Goal: Task Accomplishment & Management: Use online tool/utility

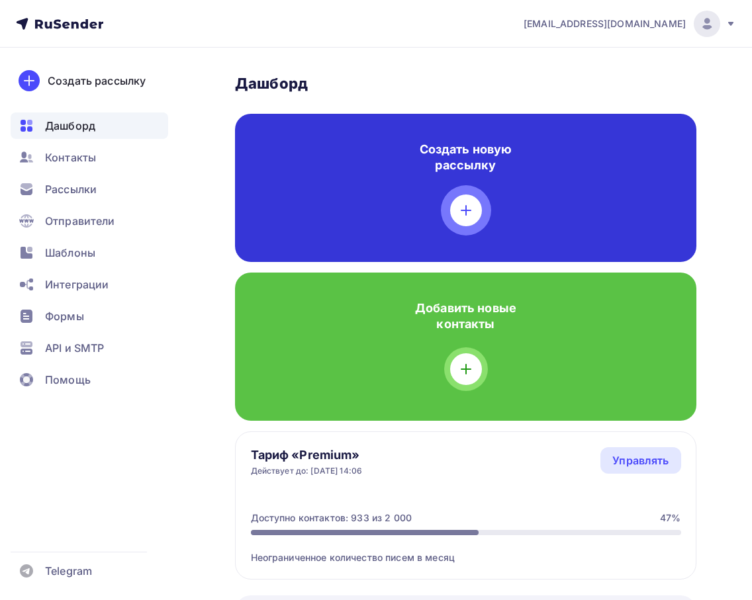
click at [471, 220] on div at bounding box center [466, 211] width 32 height 32
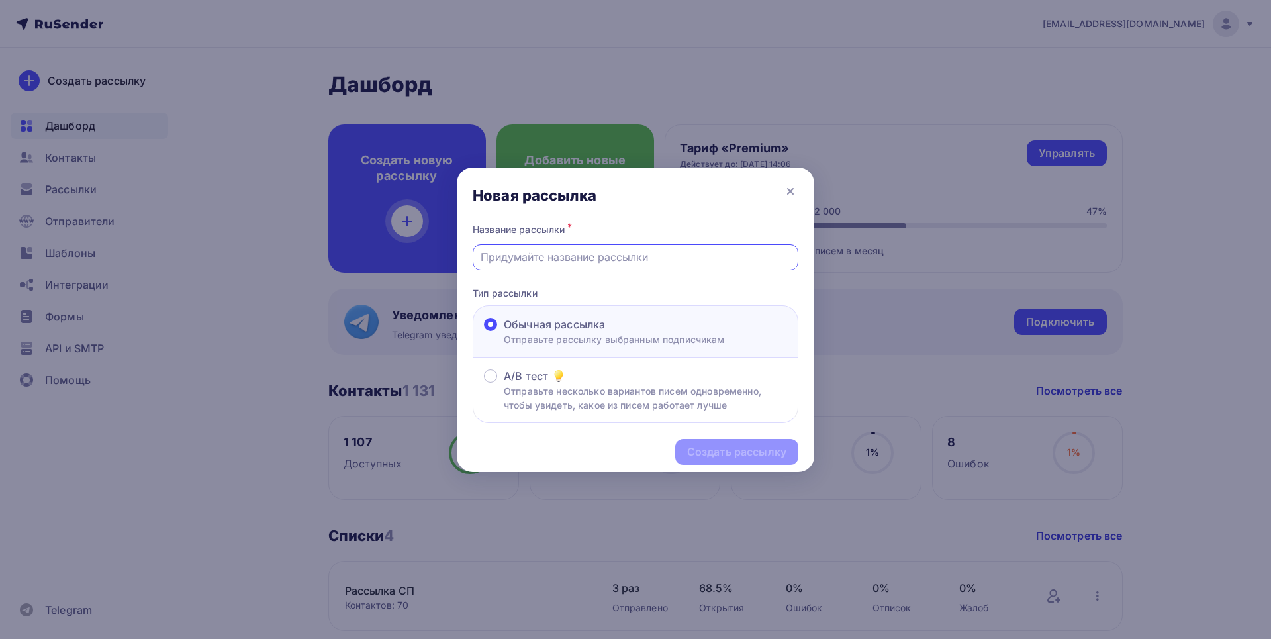
click at [609, 259] on input "text" at bounding box center [636, 257] width 310 height 16
type input "Наша новинка! "Что же с Лео?""
click at [728, 451] on div "Создать рассылку" at bounding box center [736, 451] width 99 height 15
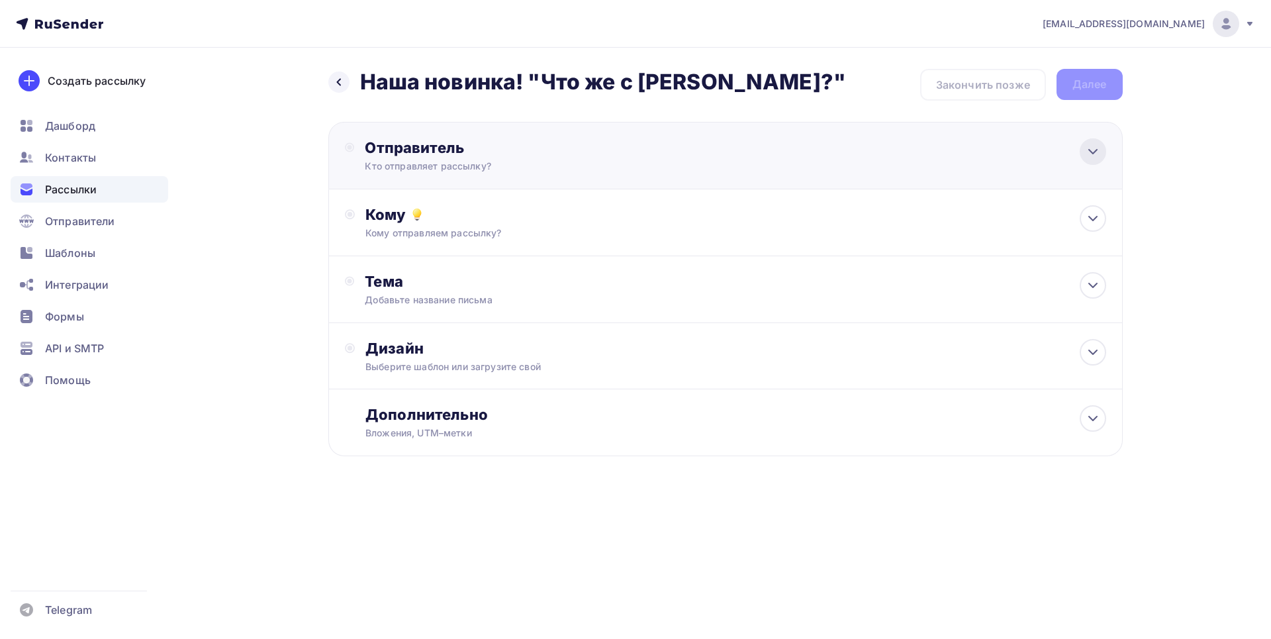
click at [762, 145] on icon at bounding box center [1093, 152] width 16 height 16
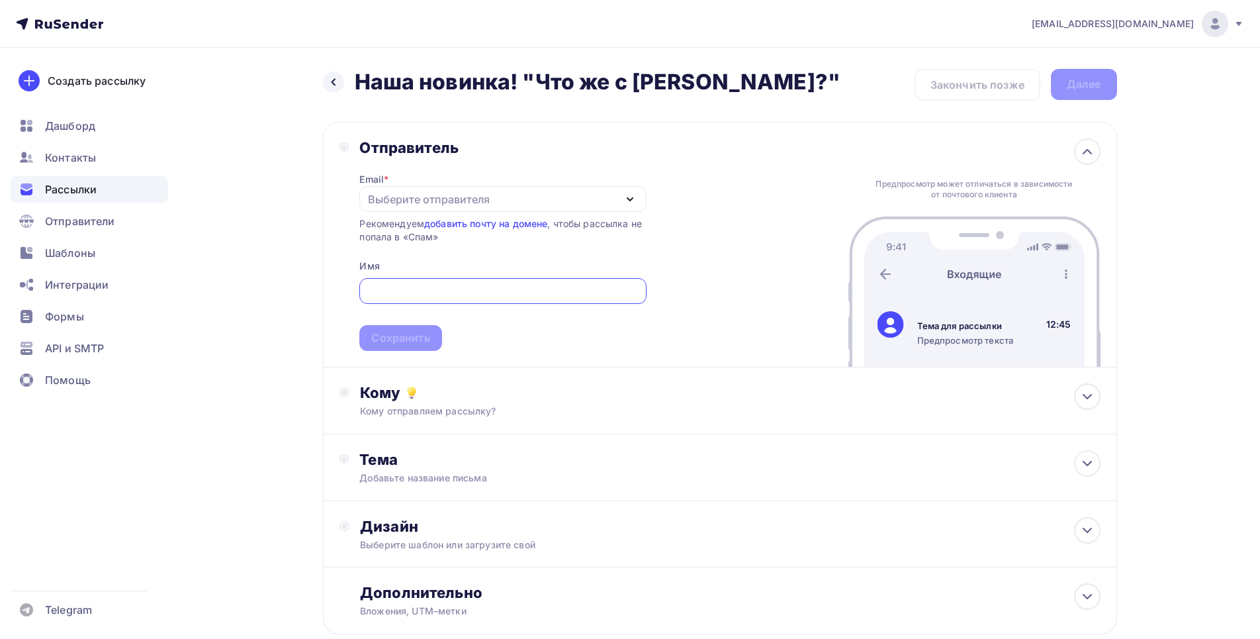
click at [484, 201] on div "Выберите отправителя" at bounding box center [429, 199] width 122 height 16
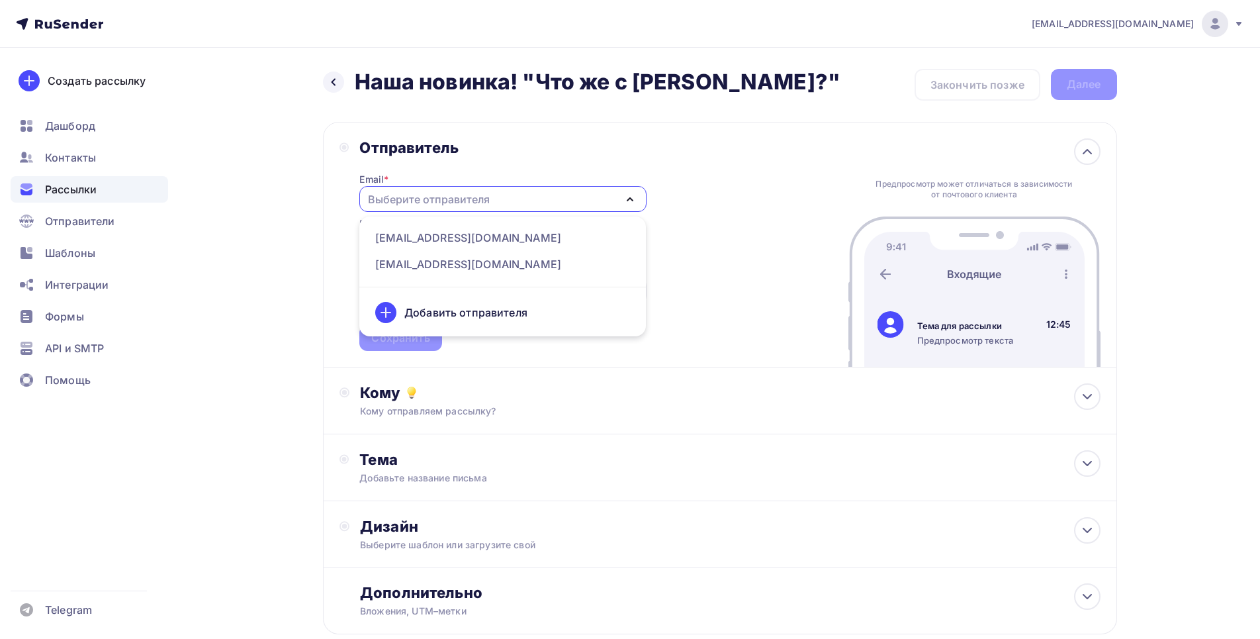
click at [762, 288] on div "chipolle@mail.ru Аккаунт Тарифы Выйти Создать рассылку Дашборд Контакты Рассылк…" at bounding box center [630, 359] width 1260 height 719
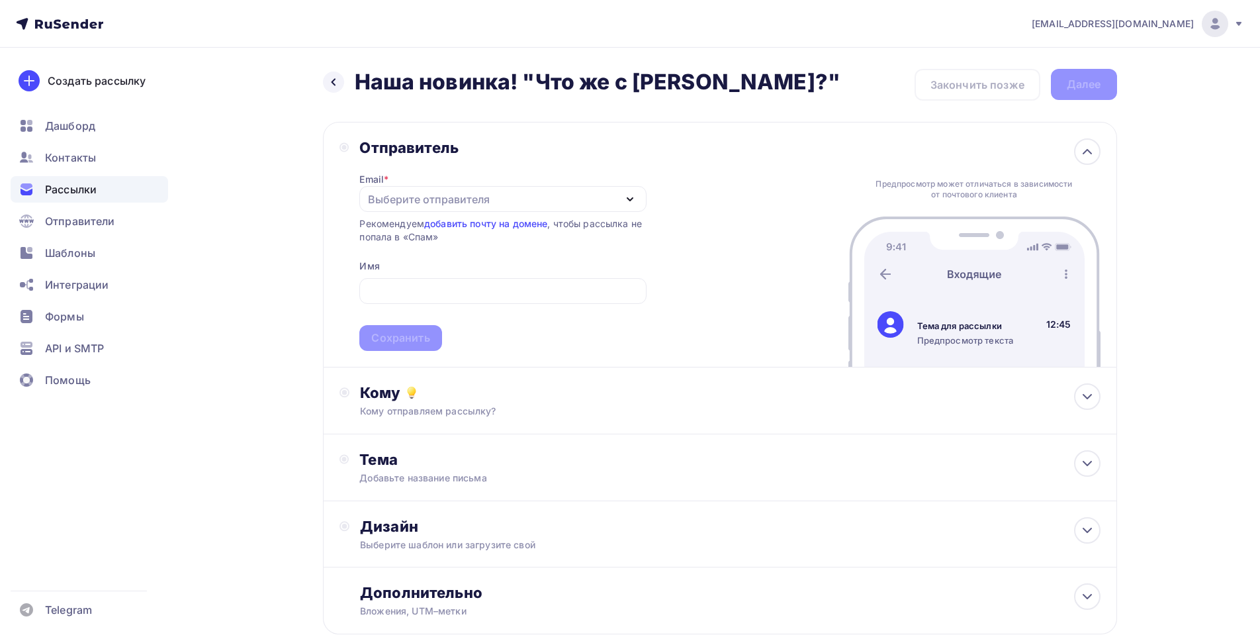
click at [556, 204] on div "Выберите отправителя" at bounding box center [502, 199] width 287 height 26
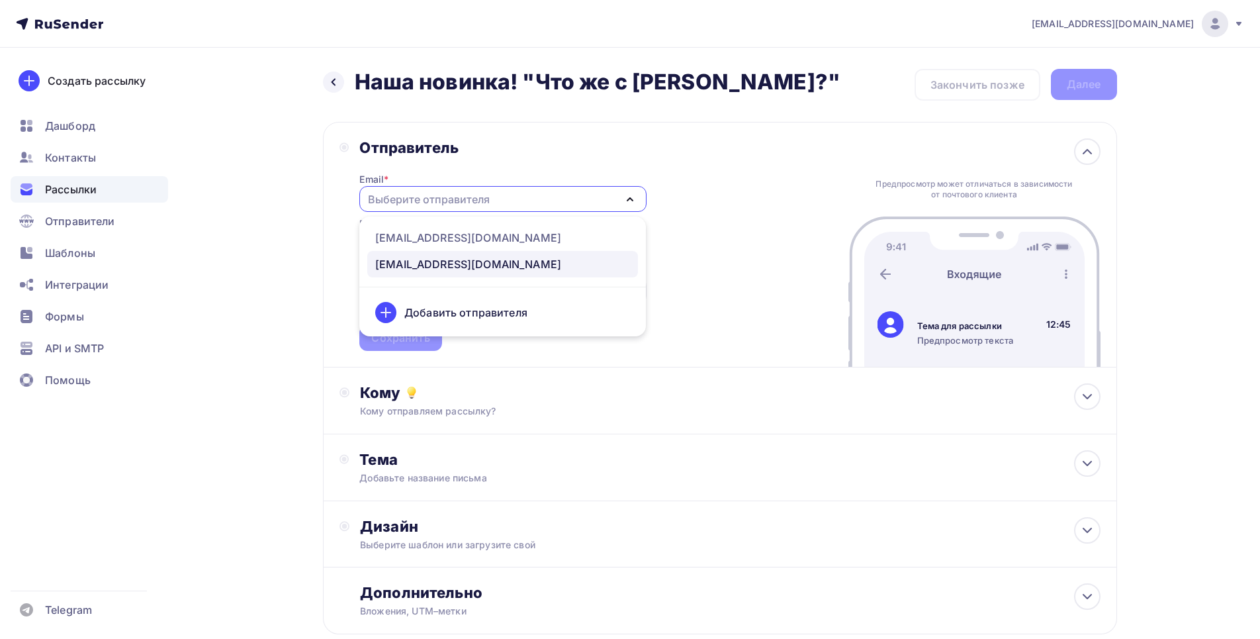
click at [491, 257] on div "shop@goodwinbooks.ru" at bounding box center [468, 264] width 186 height 16
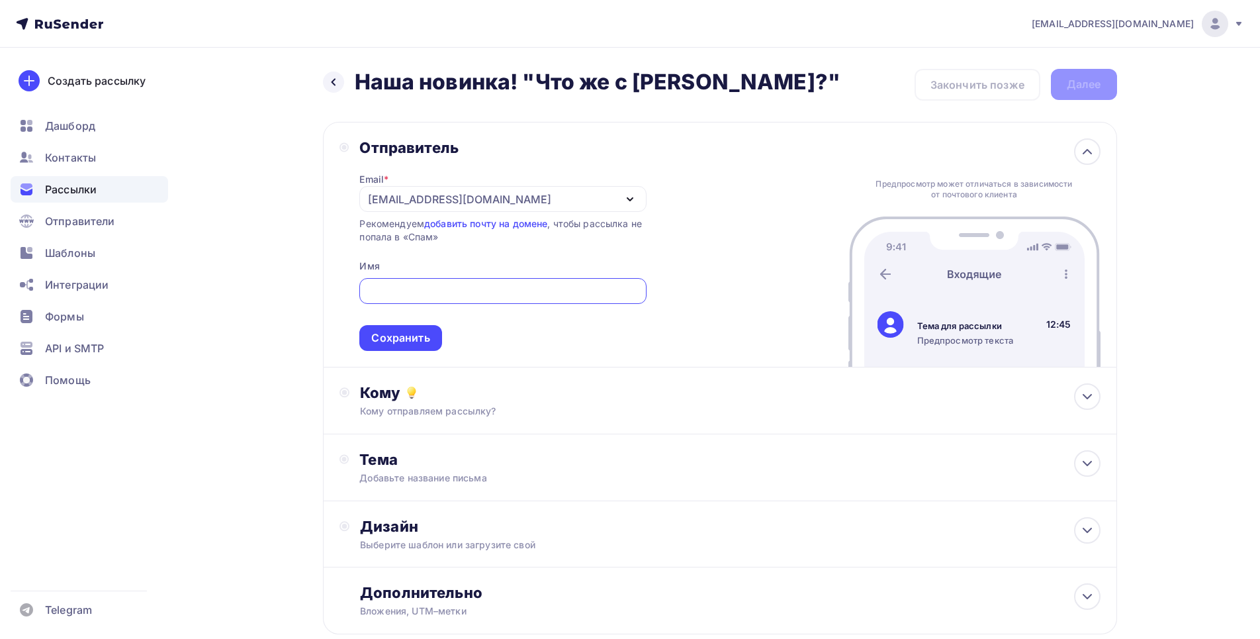
click at [500, 287] on input "text" at bounding box center [502, 291] width 271 height 16
type input "Издательство "Гудвин""
click at [404, 336] on div "Сохранить" at bounding box center [400, 337] width 58 height 15
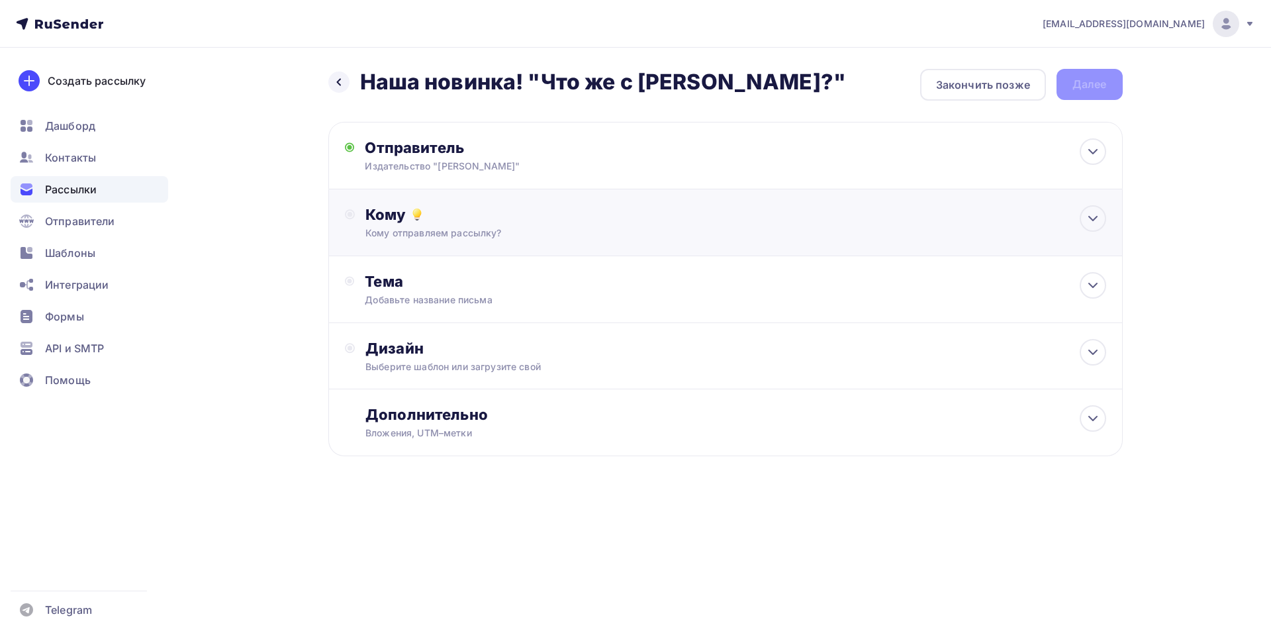
click at [583, 224] on div "Кому Кому отправляем рассылку? Списки получателей Выберите список Все списки id…" at bounding box center [735, 222] width 740 height 34
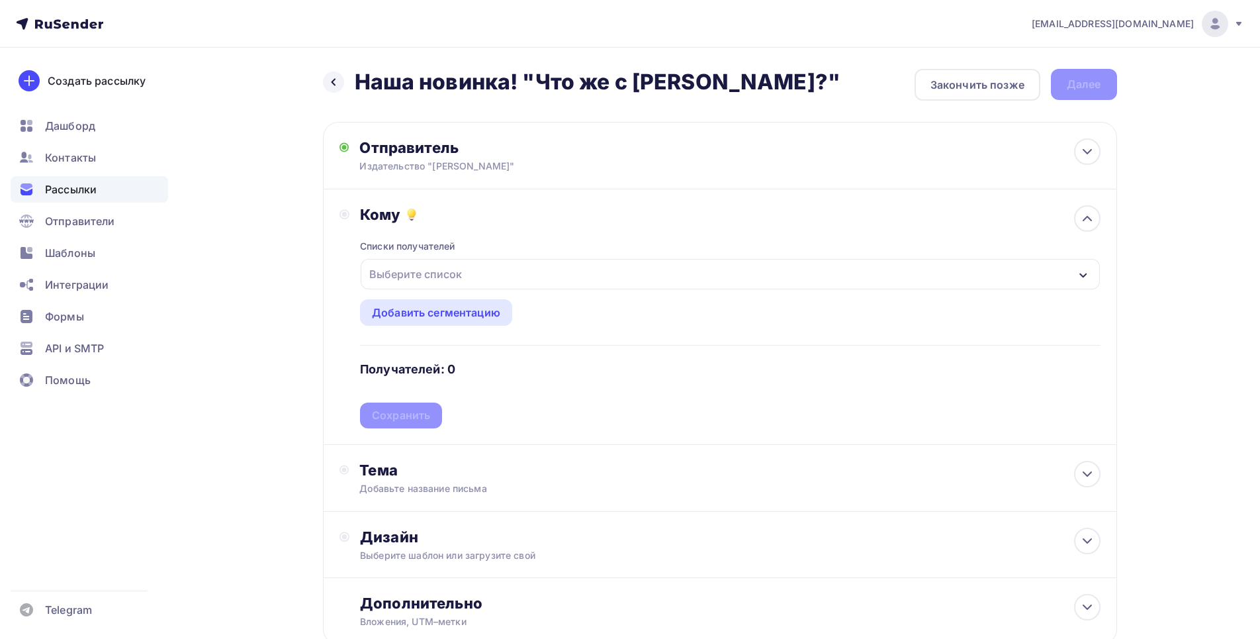
click at [567, 273] on div "Выберите список" at bounding box center [730, 274] width 739 height 30
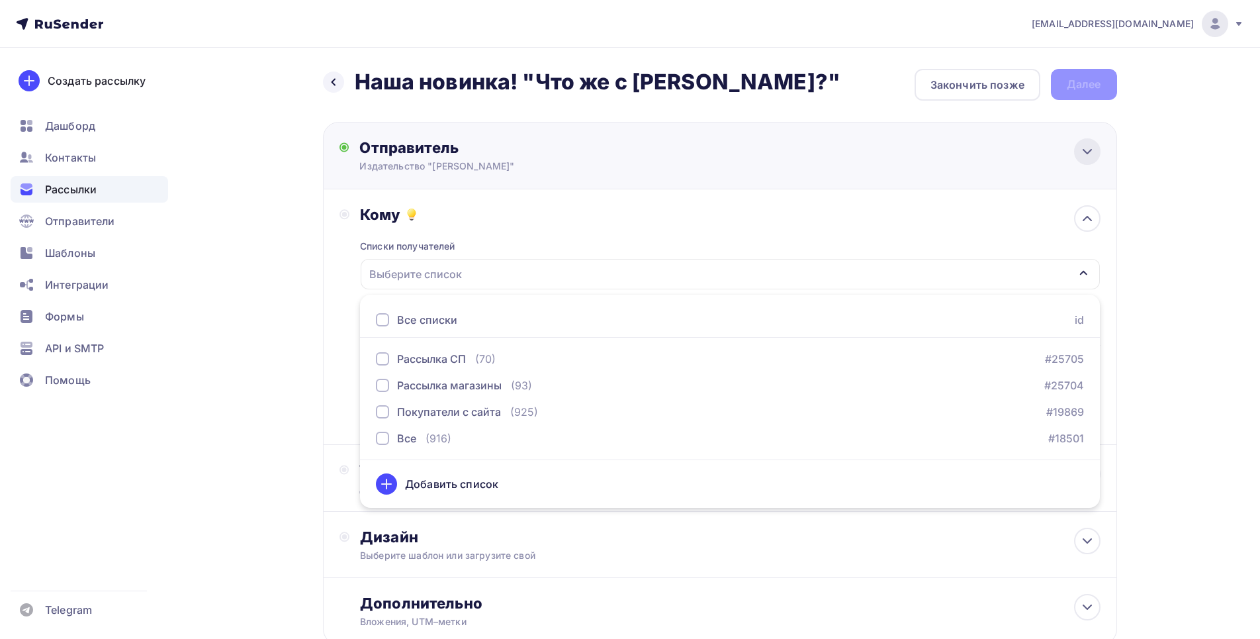
click at [762, 154] on icon at bounding box center [1087, 152] width 16 height 16
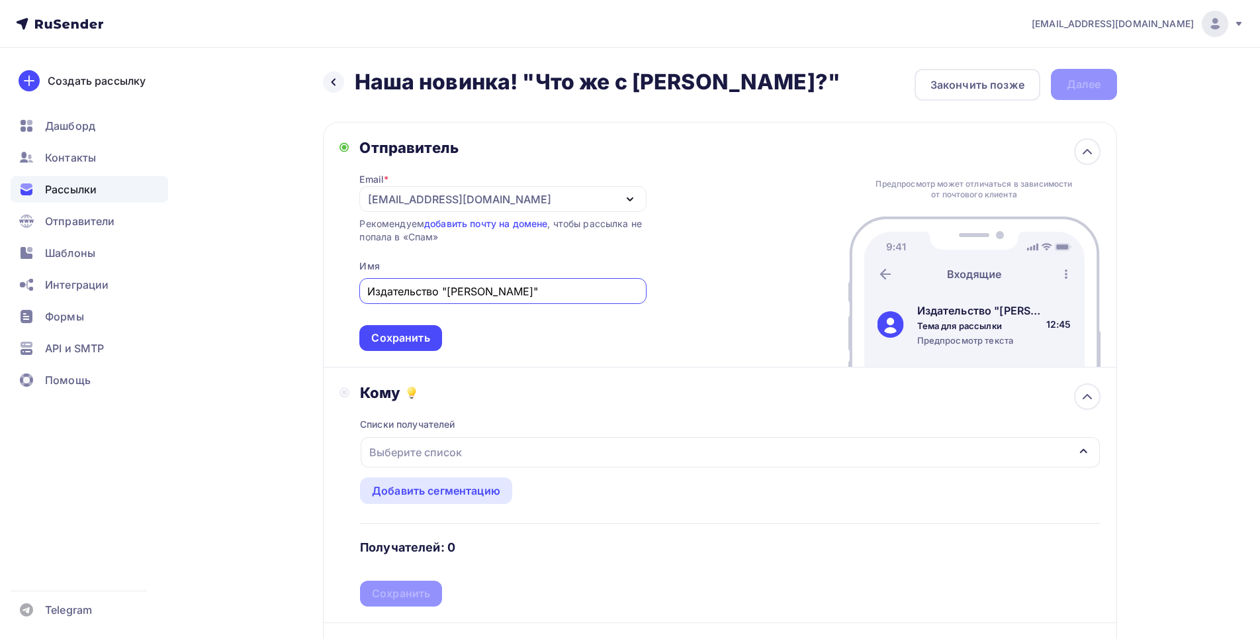
click at [643, 456] on div "Выберите список" at bounding box center [730, 452] width 739 height 30
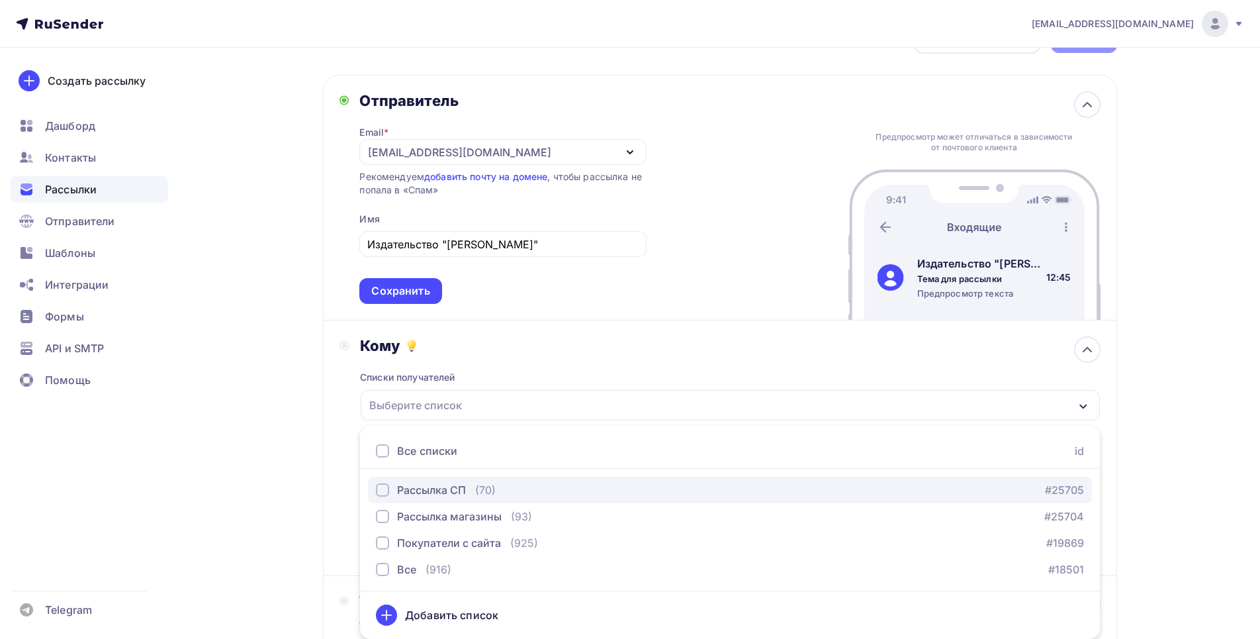
scroll to position [113, 0]
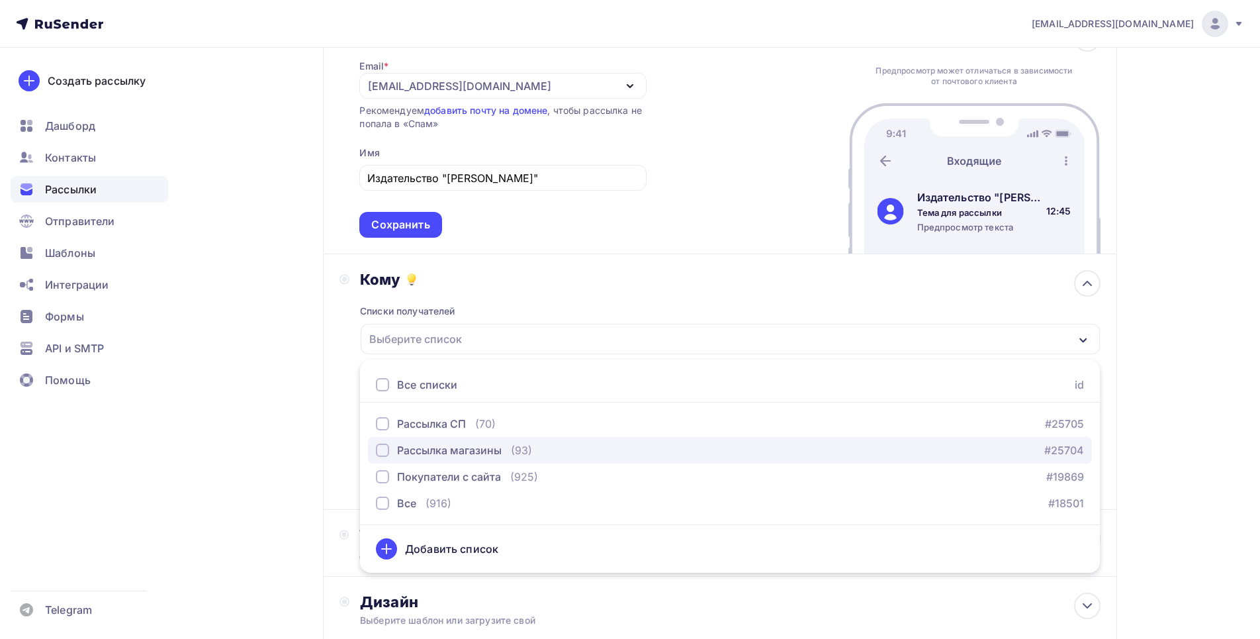
click at [380, 453] on div "button" at bounding box center [382, 449] width 13 height 13
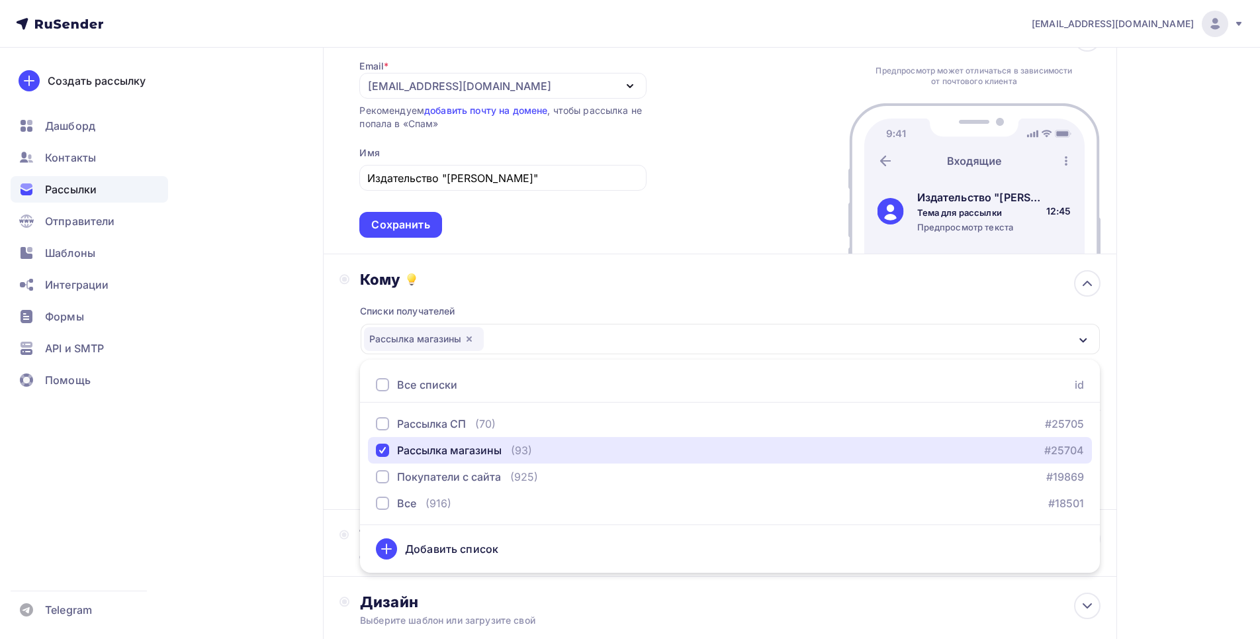
click at [762, 337] on icon "button" at bounding box center [1083, 340] width 11 height 11
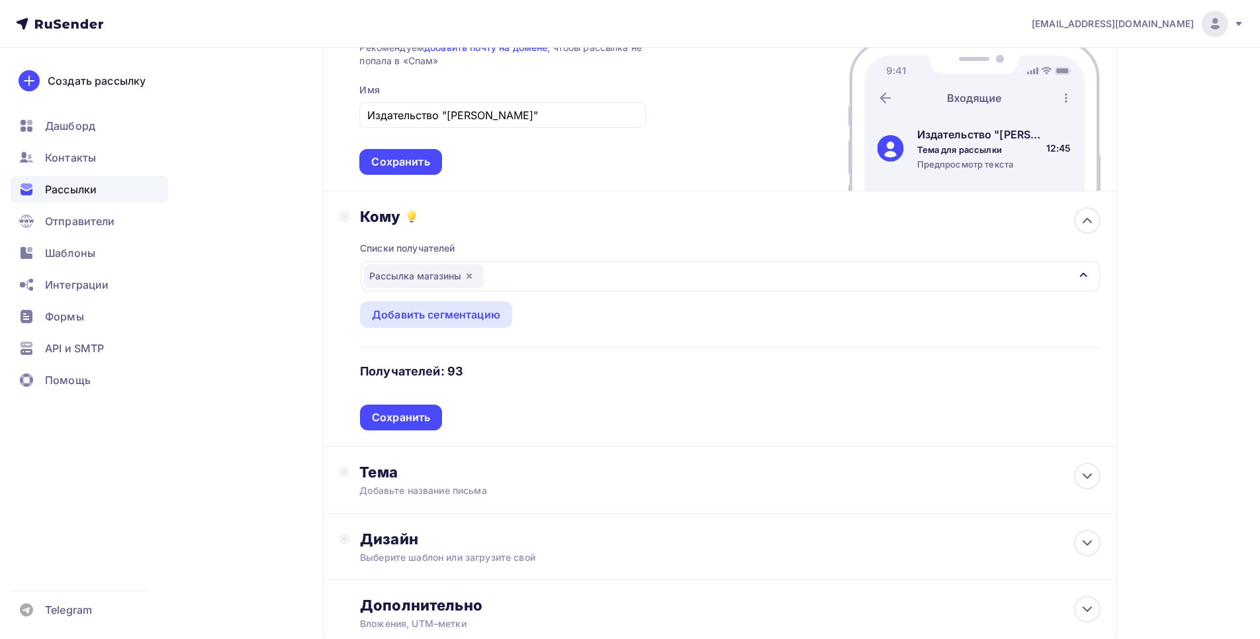
scroll to position [269, 0]
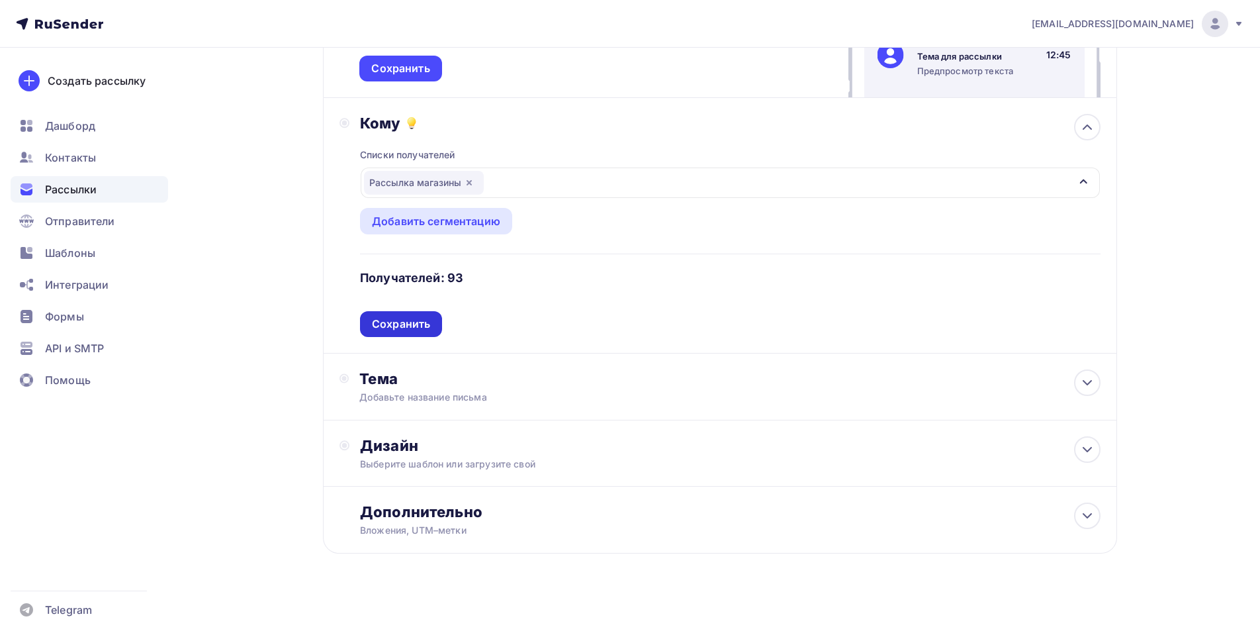
click at [411, 323] on div "Сохранить" at bounding box center [401, 323] width 58 height 15
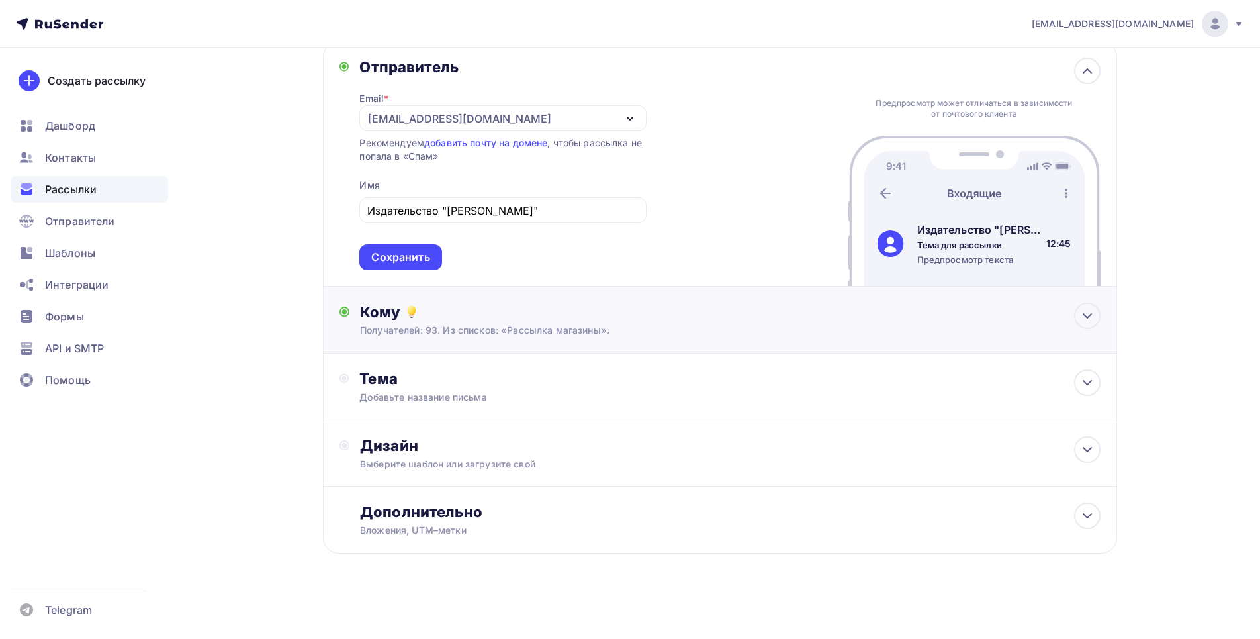
scroll to position [81, 0]
click at [762, 396] on div "Тема Добавьте название письма Тема * Рекомендуем использовать не более 150 симв…" at bounding box center [720, 386] width 794 height 67
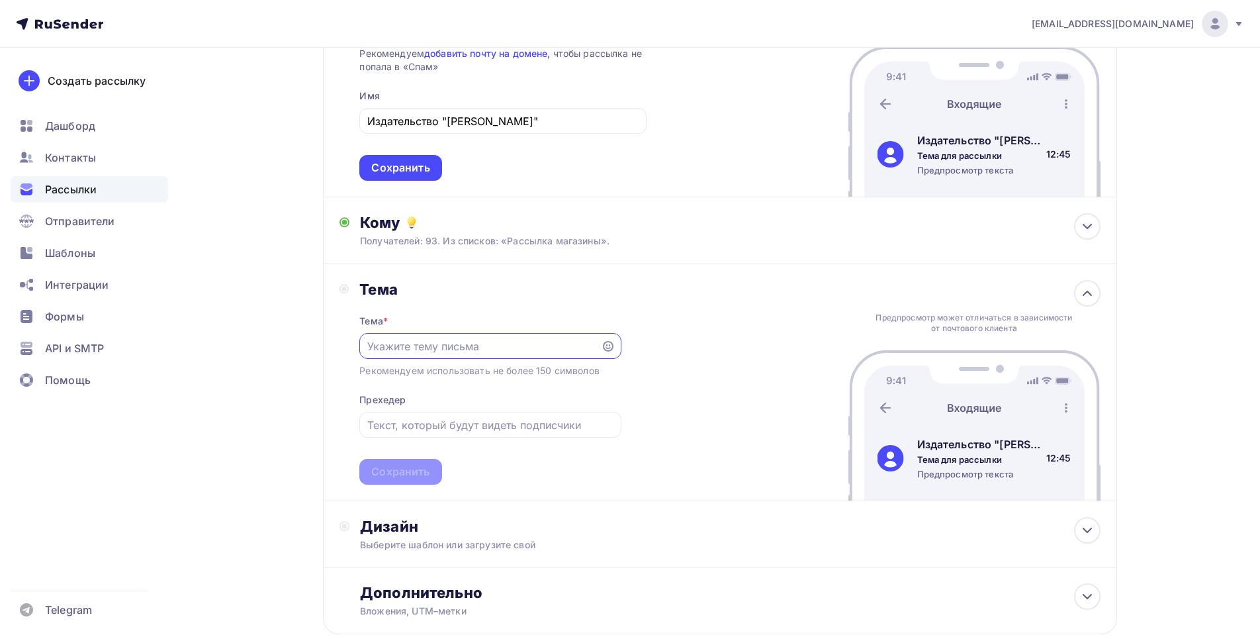
scroll to position [146, 0]
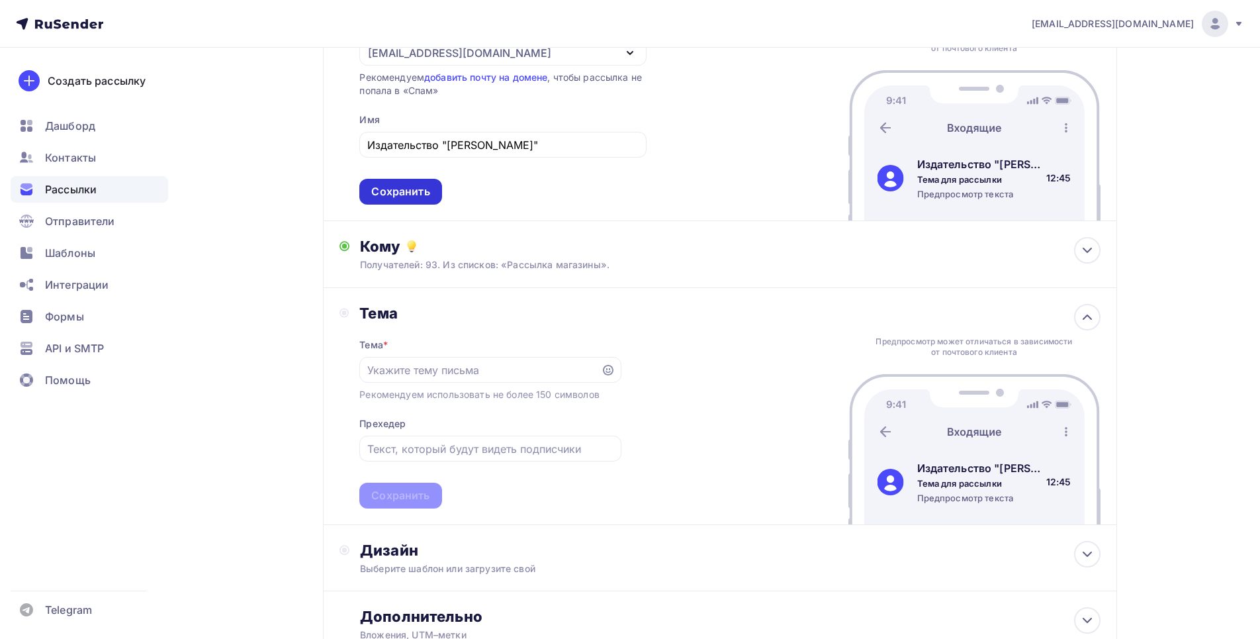
click at [384, 184] on div "Сохранить" at bounding box center [400, 191] width 58 height 15
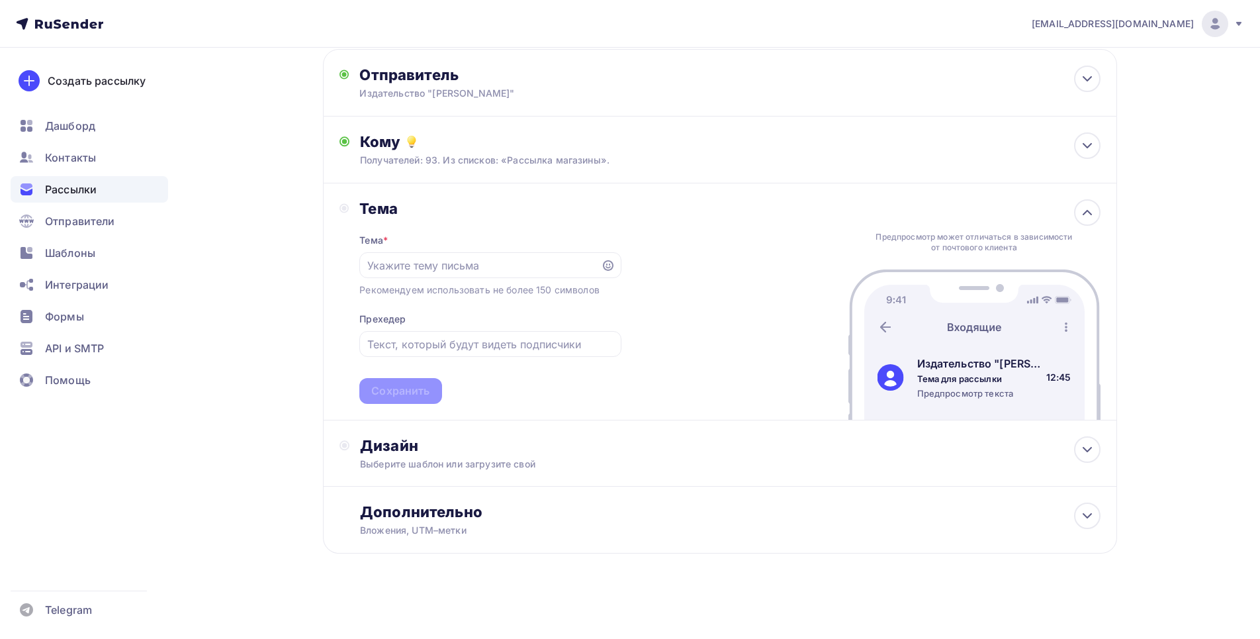
scroll to position [73, 0]
click at [497, 265] on input "text" at bounding box center [480, 265] width 226 height 16
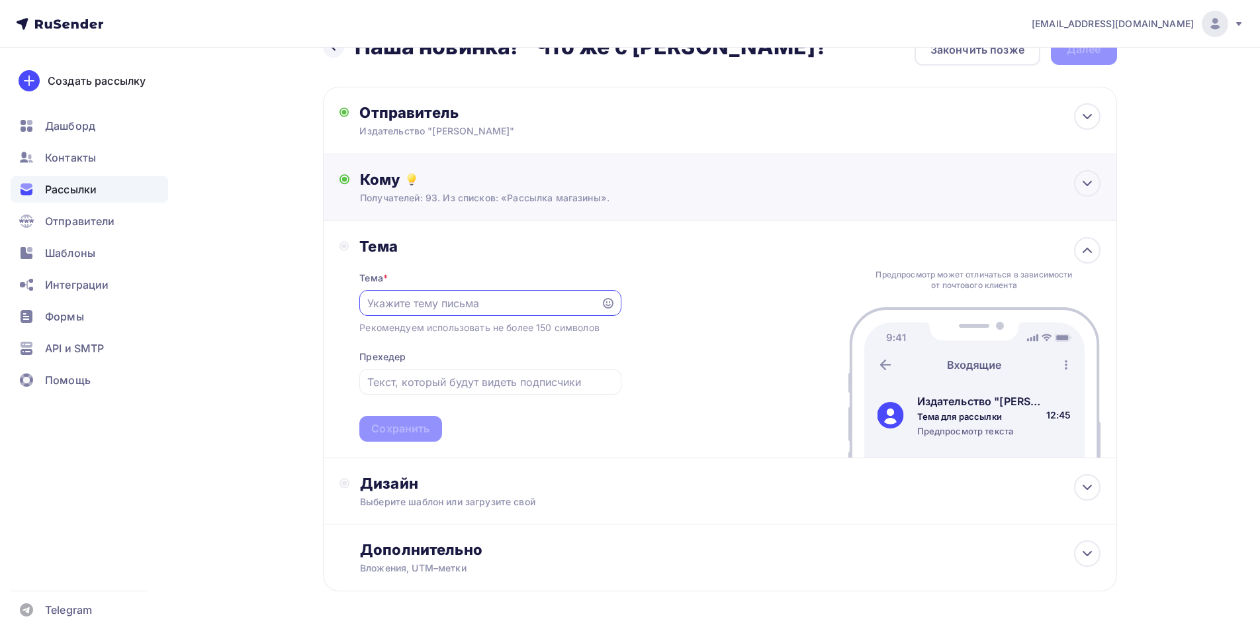
scroll to position [0, 0]
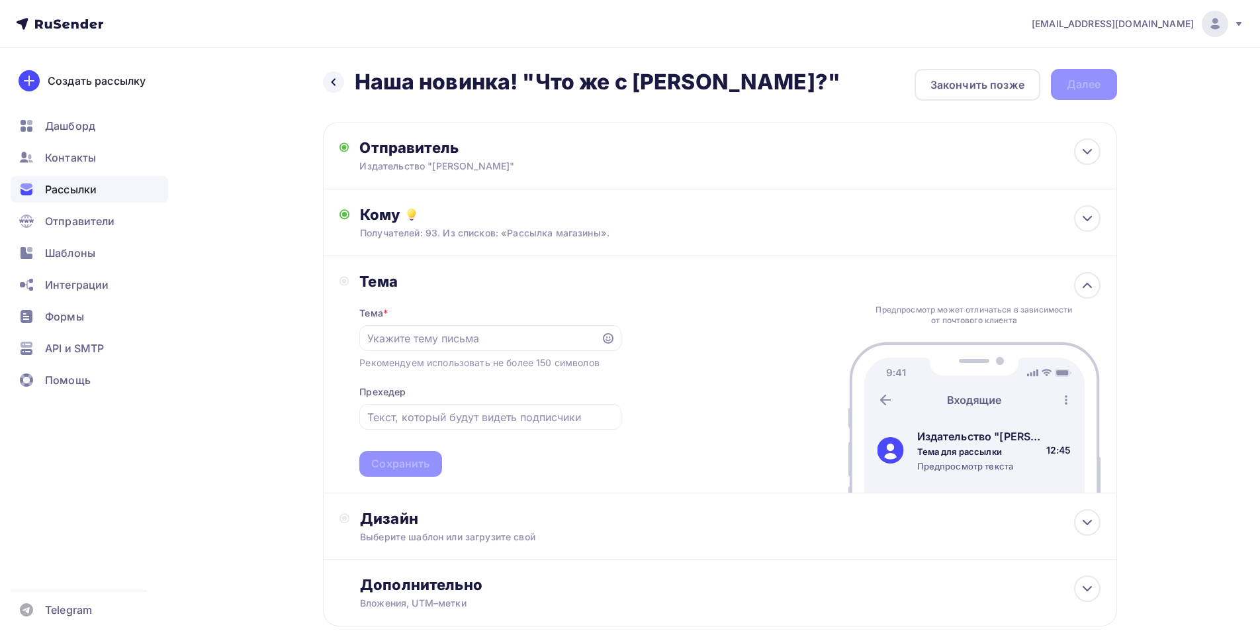
drag, startPoint x: 357, startPoint y: 83, endPoint x: 690, endPoint y: 99, distance: 334.0
click at [727, 95] on div "Назад Наша новинка! "Что же с Лео?" Наша новинка! "Что же с Лео?" Закончить поз…" at bounding box center [720, 85] width 794 height 32
copy h2 "Наша новинка! "Что же с Лео?""
click at [477, 332] on input "text" at bounding box center [480, 338] width 226 height 16
paste input "Наша новинка! "Что же с Лео?""
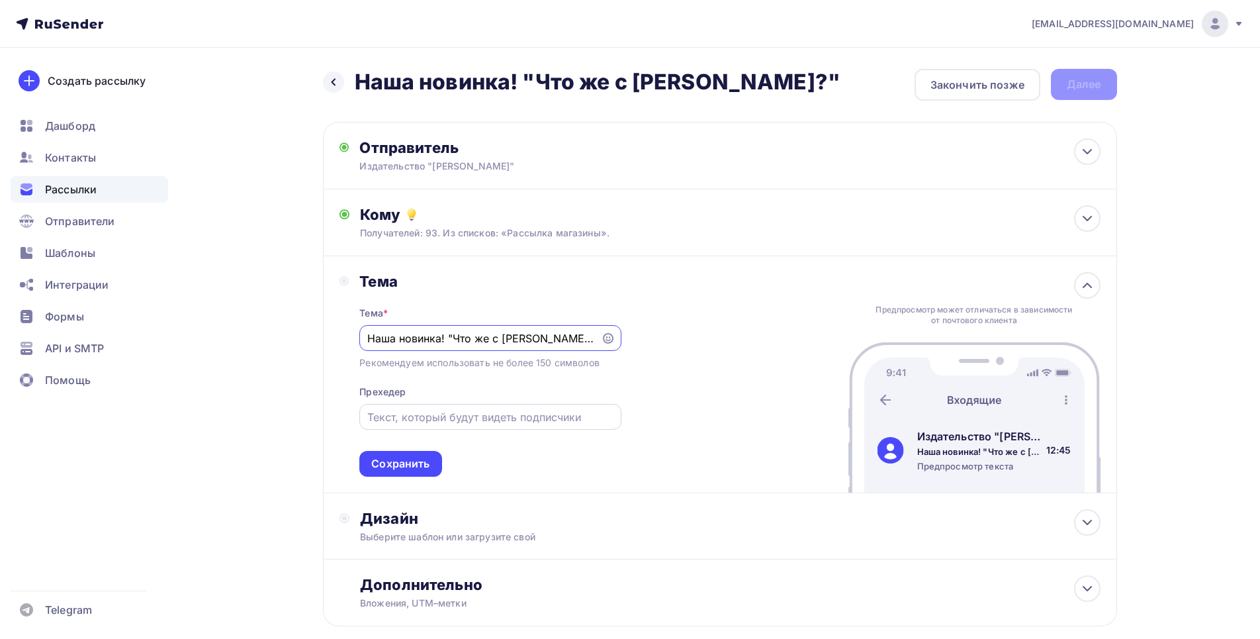
type input "Наша новинка! "Что же с Лео?""
click at [547, 428] on div at bounding box center [489, 417] width 261 height 26
click at [534, 412] on input "text" at bounding box center [490, 417] width 246 height 16
click at [451, 410] on input "text" at bounding box center [490, 417] width 246 height 16
type input "Д"
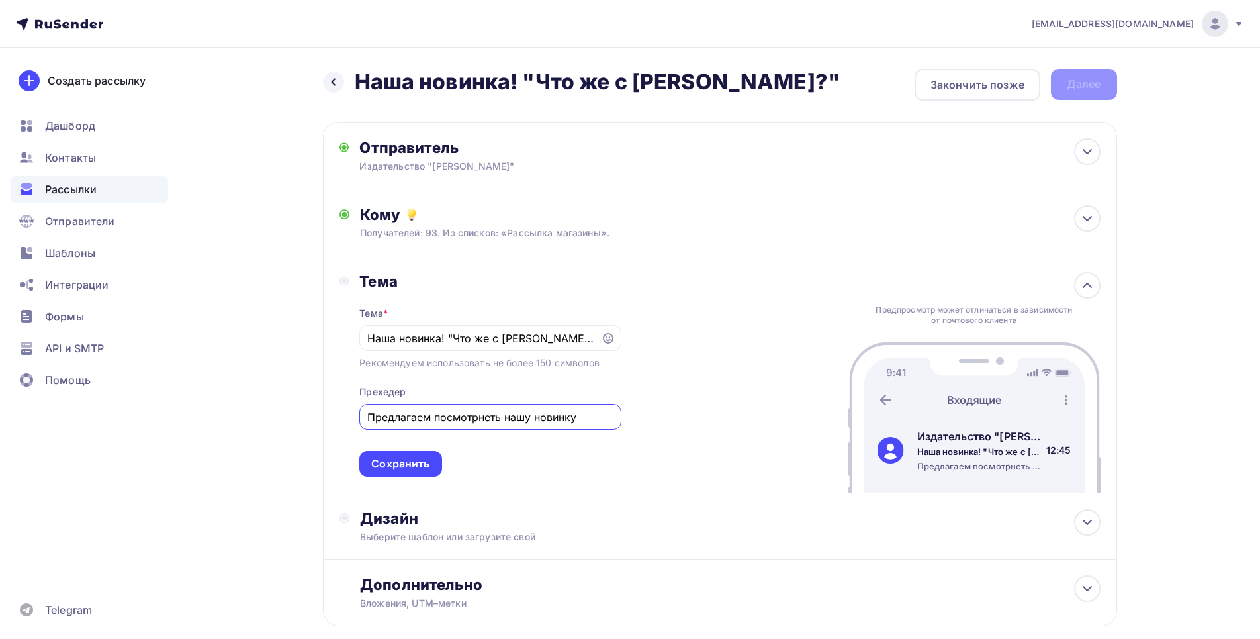
drag, startPoint x: 453, startPoint y: 418, endPoint x: 586, endPoint y: 407, distance: 133.5
click at [582, 405] on div "Предлагаем посмотрнеть нашу новинку" at bounding box center [489, 417] width 261 height 26
click at [586, 416] on input "Предлагаем посмотрнеть нашу новинку" at bounding box center [490, 417] width 246 height 16
drag, startPoint x: 383, startPoint y: 418, endPoint x: 390, endPoint y: 432, distance: 16.3
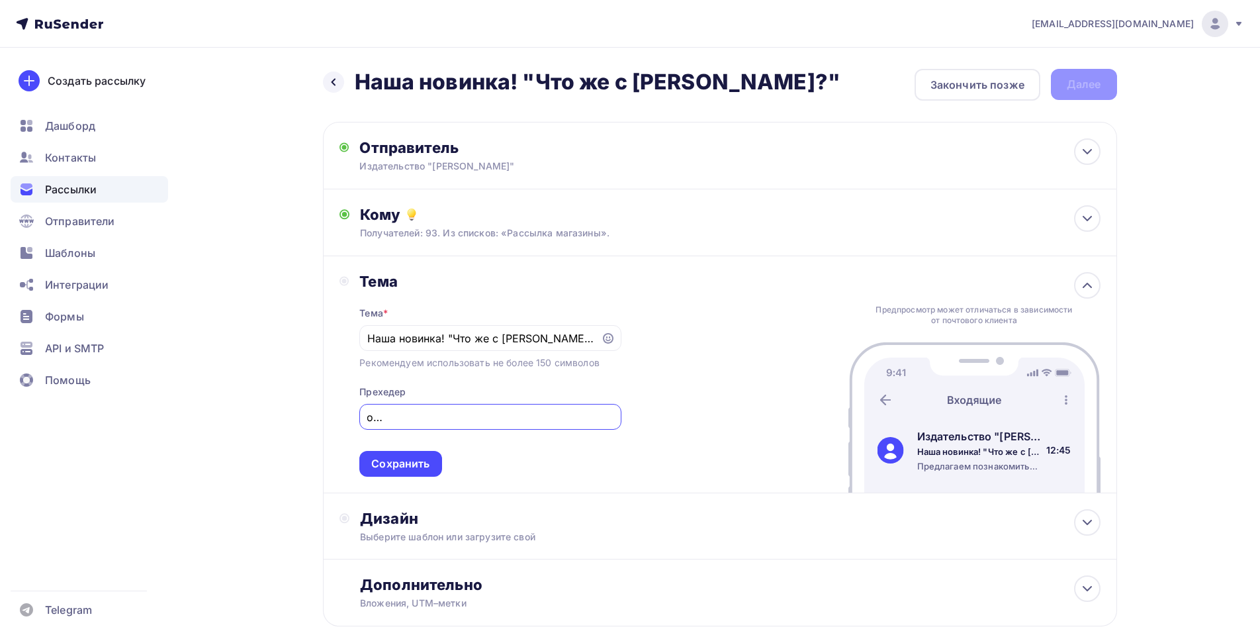
click at [383, 419] on input "Предлагаем познакомиться с нашей новинкой! Вы будете удивлены сюжетным поворота…" at bounding box center [490, 417] width 246 height 16
type input "Предлагаем познакомиться с нашей новинкой. Вы будете удивлены сюжетным поворота…"
click at [403, 461] on div "Сохранить" at bounding box center [400, 463] width 58 height 15
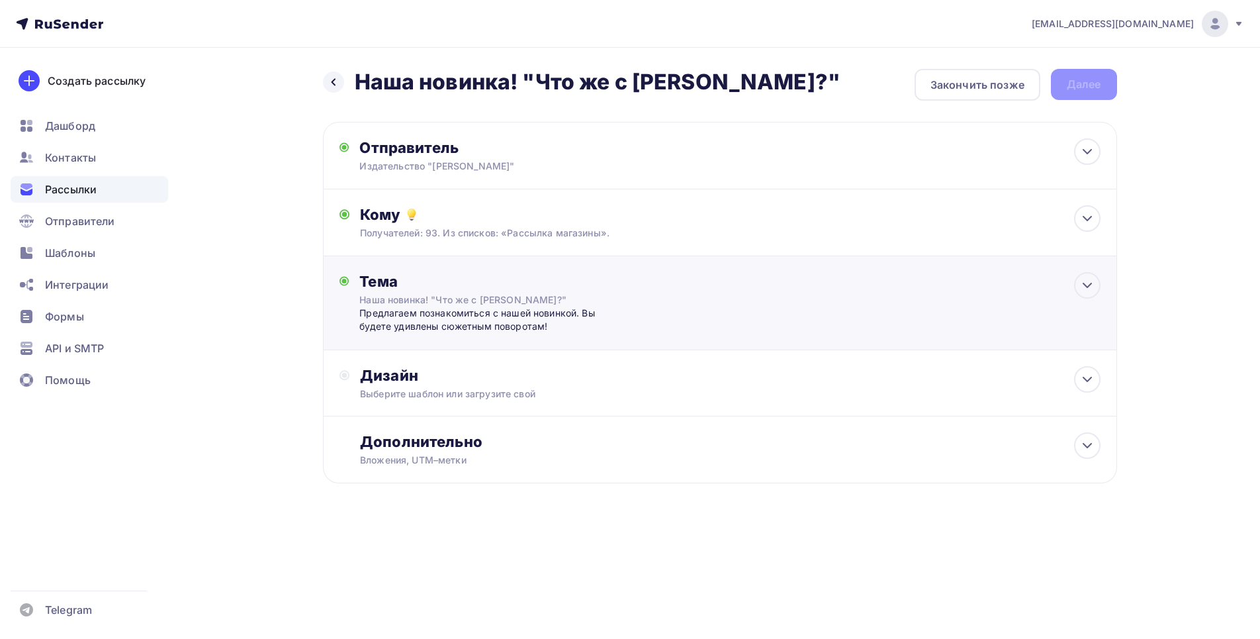
scroll to position [0, 0]
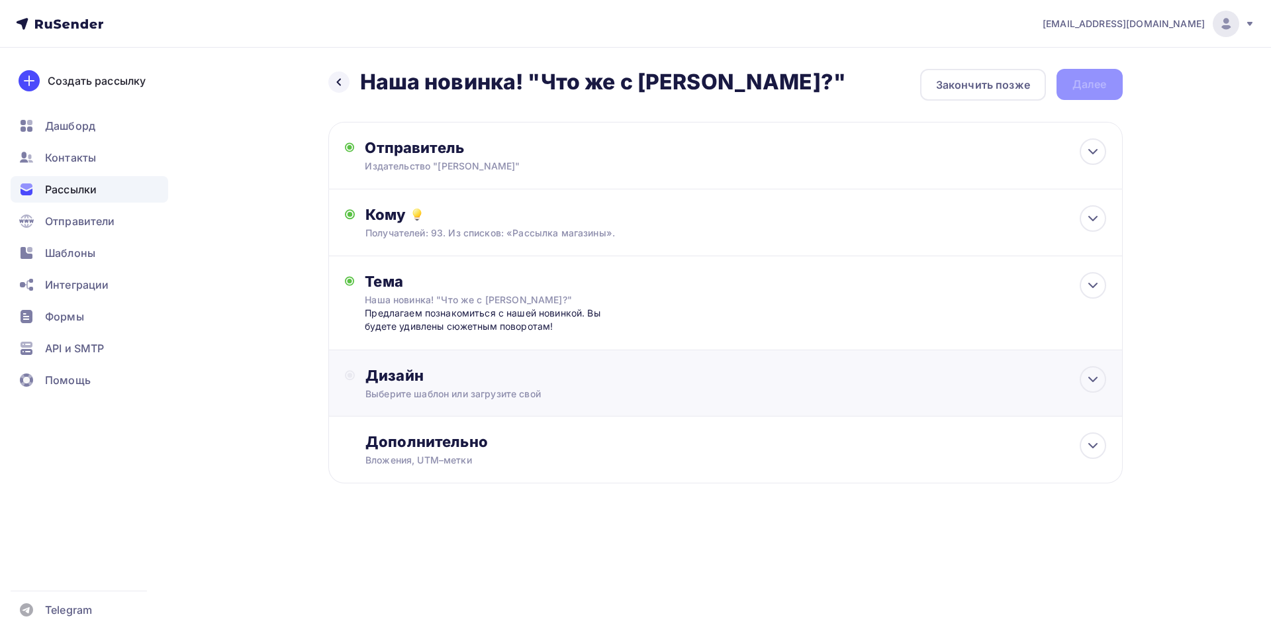
click at [762, 380] on div "Дизайн" at bounding box center [735, 375] width 740 height 19
click at [394, 434] on div "Выбрать шаблон" at bounding box center [423, 429] width 92 height 15
click at [461, 424] on div "Выбрать шаблон" at bounding box center [423, 429] width 92 height 15
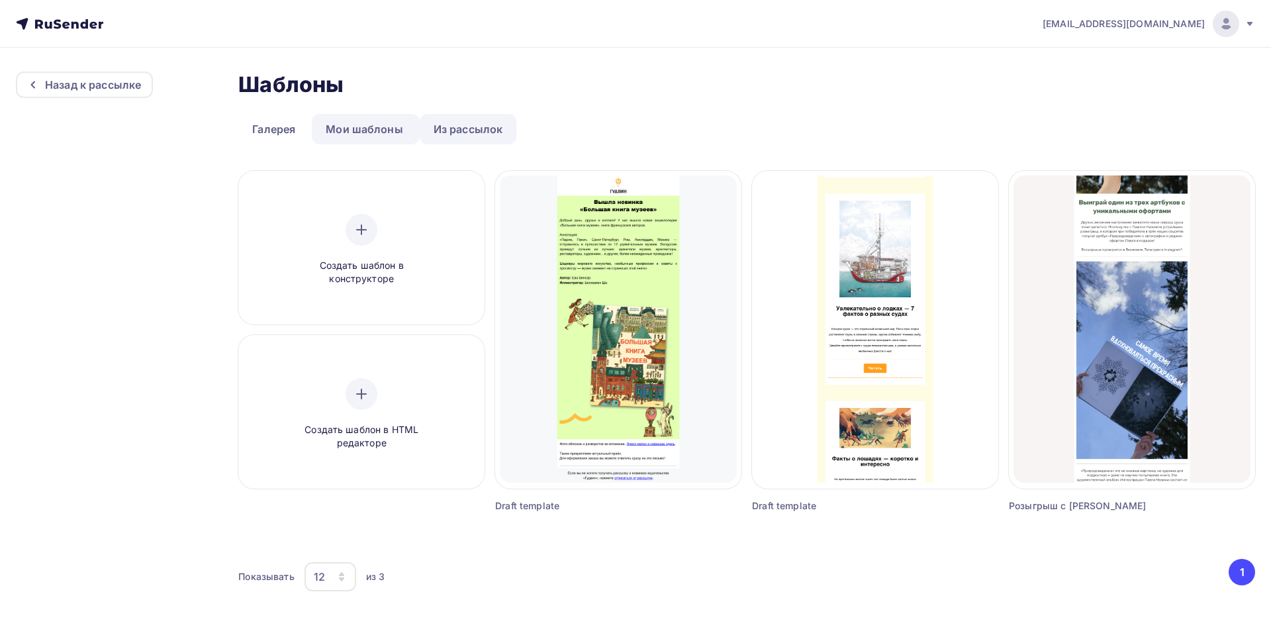
click at [469, 135] on link "Из рассылок" at bounding box center [468, 129] width 97 height 30
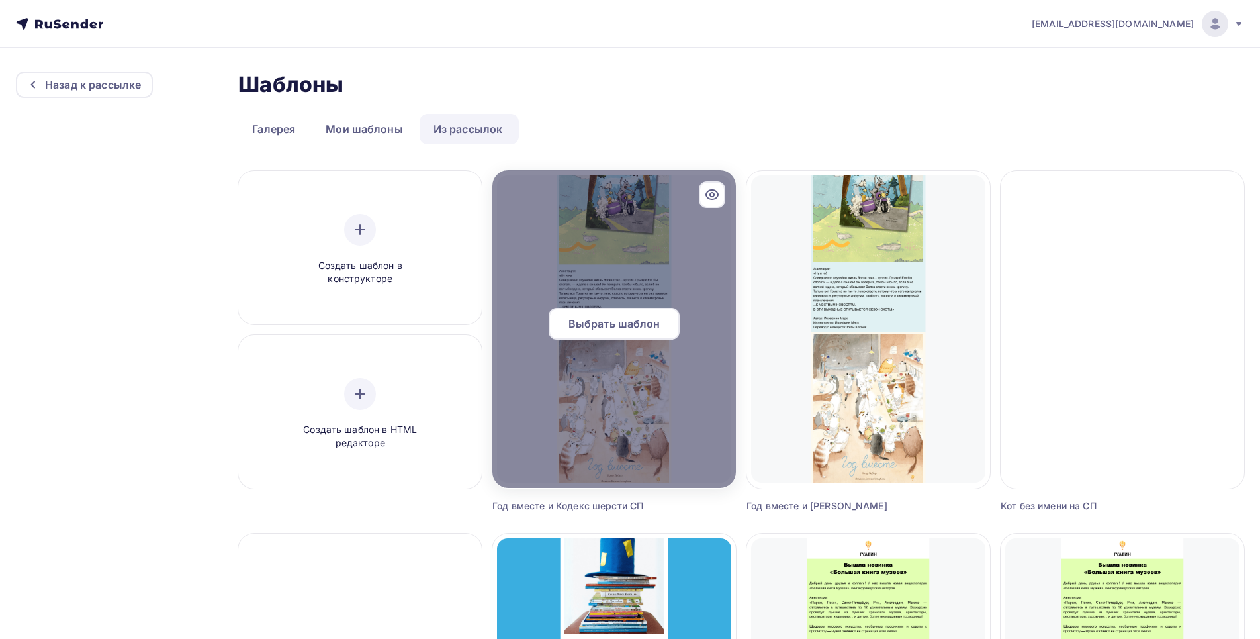
click at [620, 332] on div "Выбрать шаблон" at bounding box center [614, 324] width 131 height 32
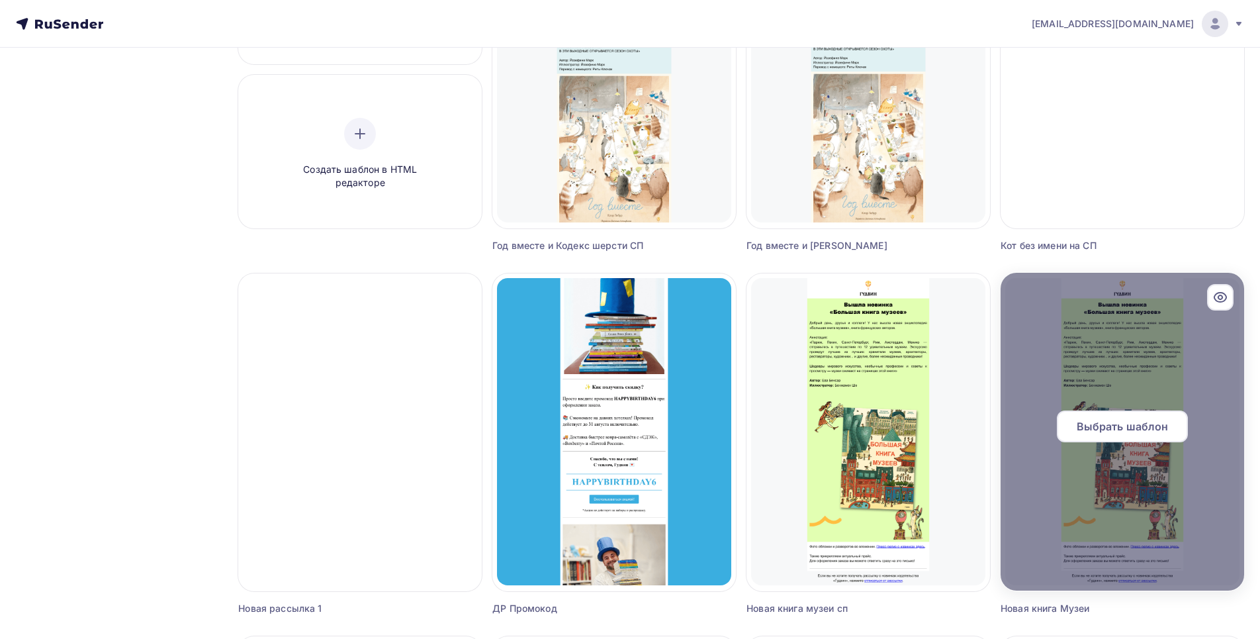
scroll to position [265, 0]
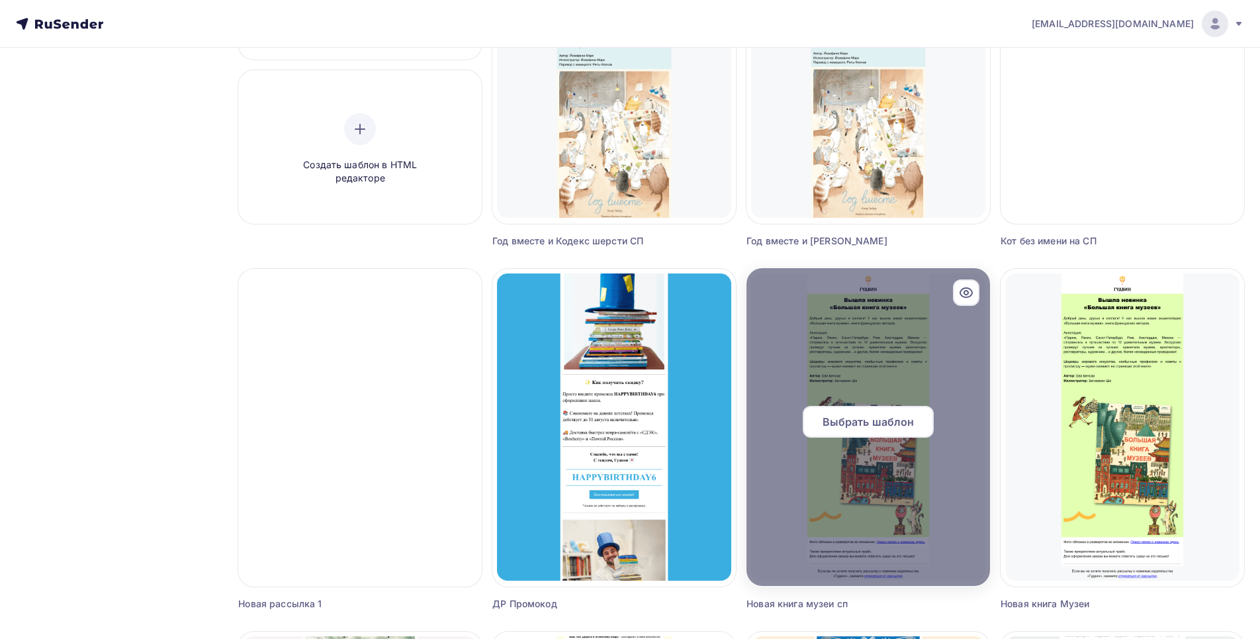
click at [762, 457] on div at bounding box center [869, 427] width 244 height 318
click at [762, 414] on span "Выбрать шаблон" at bounding box center [869, 422] width 92 height 16
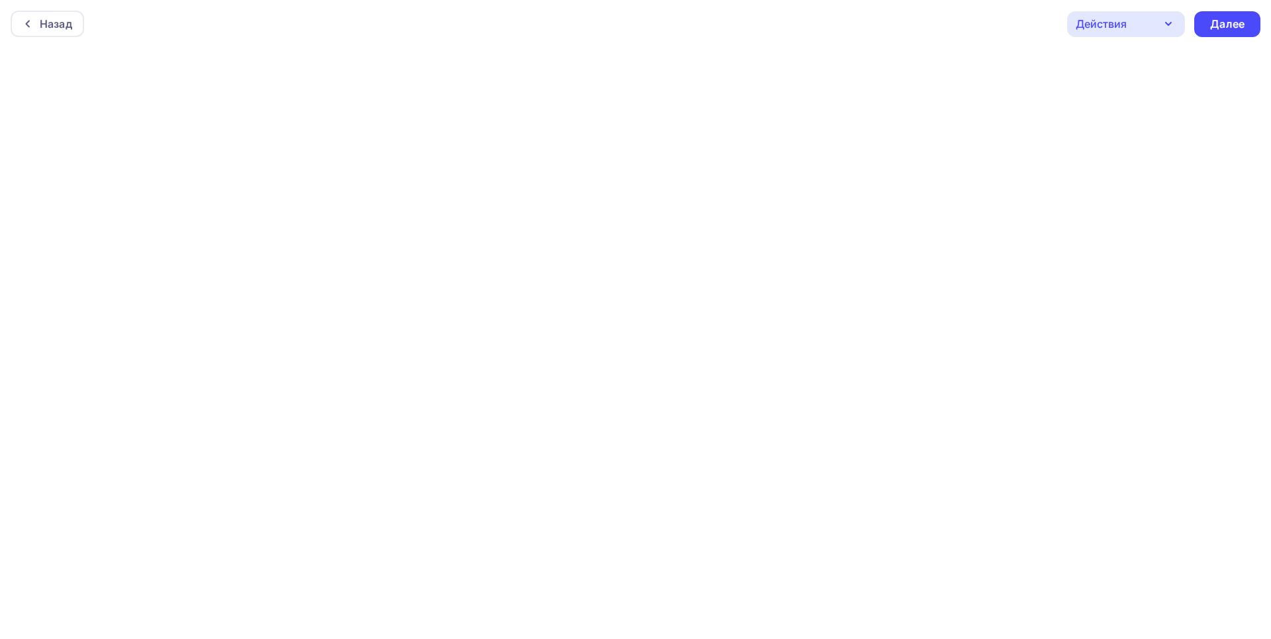
click at [762, 31] on icon "button" at bounding box center [1168, 24] width 16 height 16
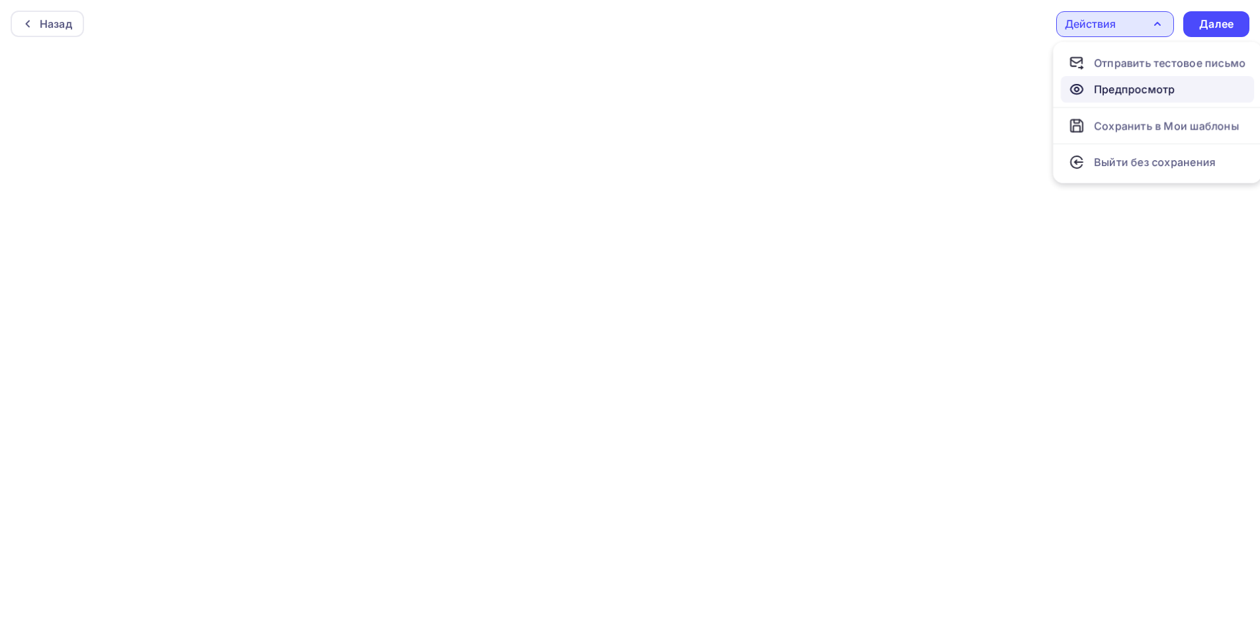
click at [762, 92] on div "Предпросмотр" at bounding box center [1134, 89] width 81 height 16
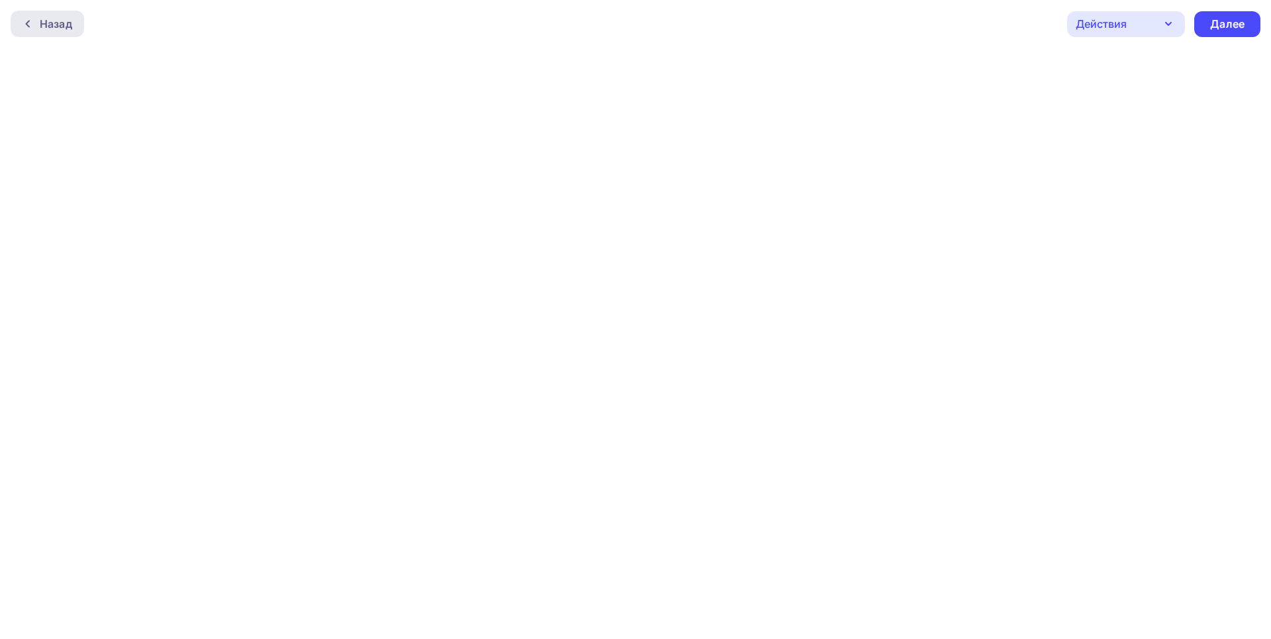
click at [30, 19] on icon at bounding box center [28, 24] width 11 height 11
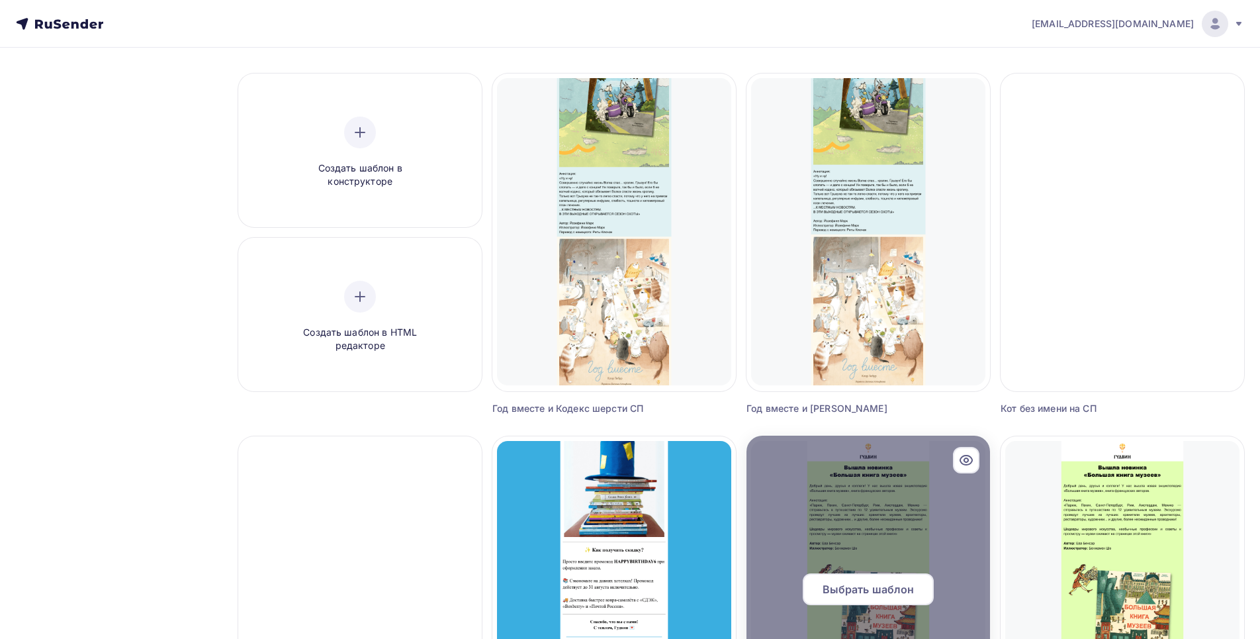
scroll to position [199, 0]
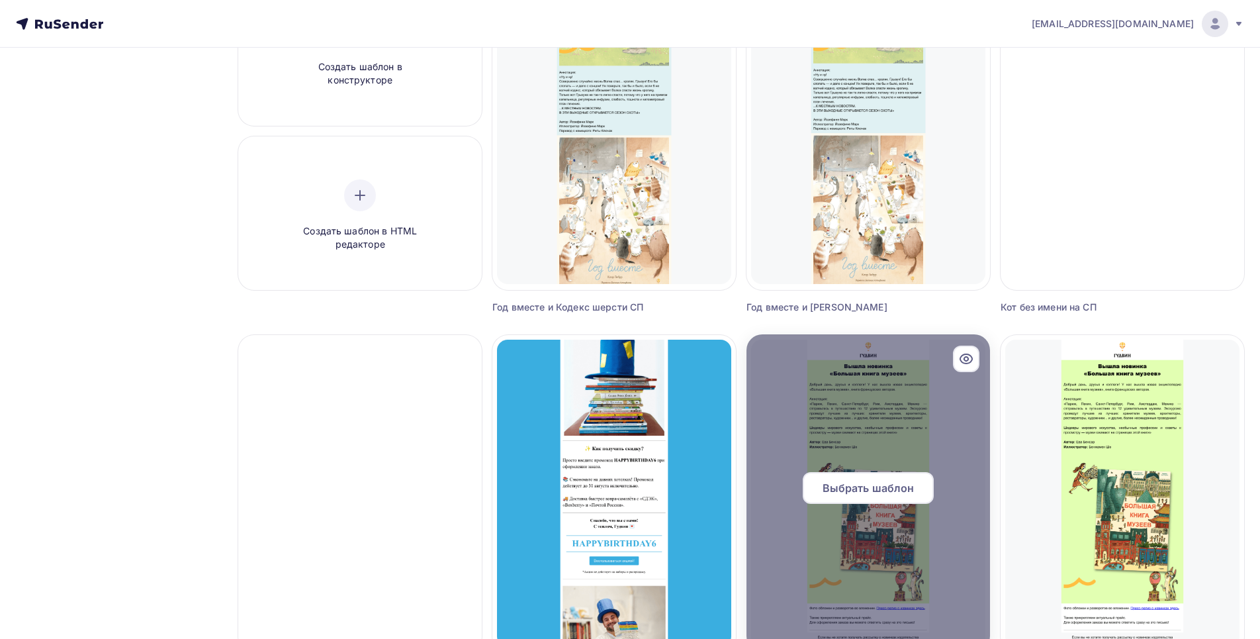
click at [762, 494] on span "Выбрать шаблон" at bounding box center [869, 488] width 92 height 16
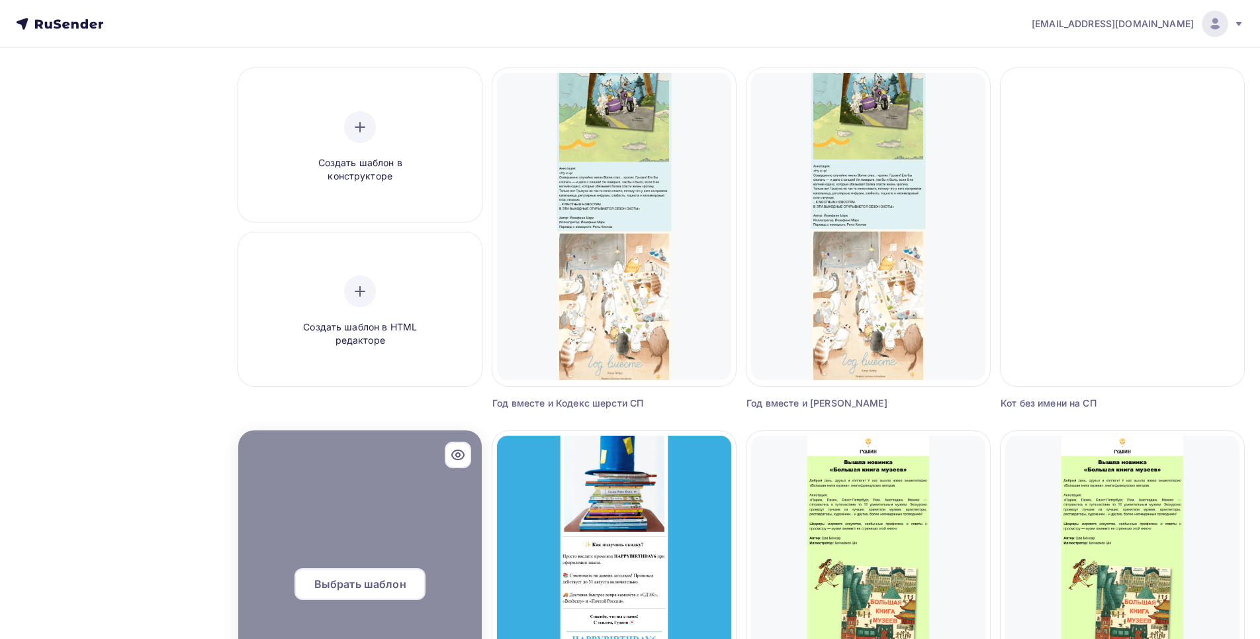
scroll to position [265, 0]
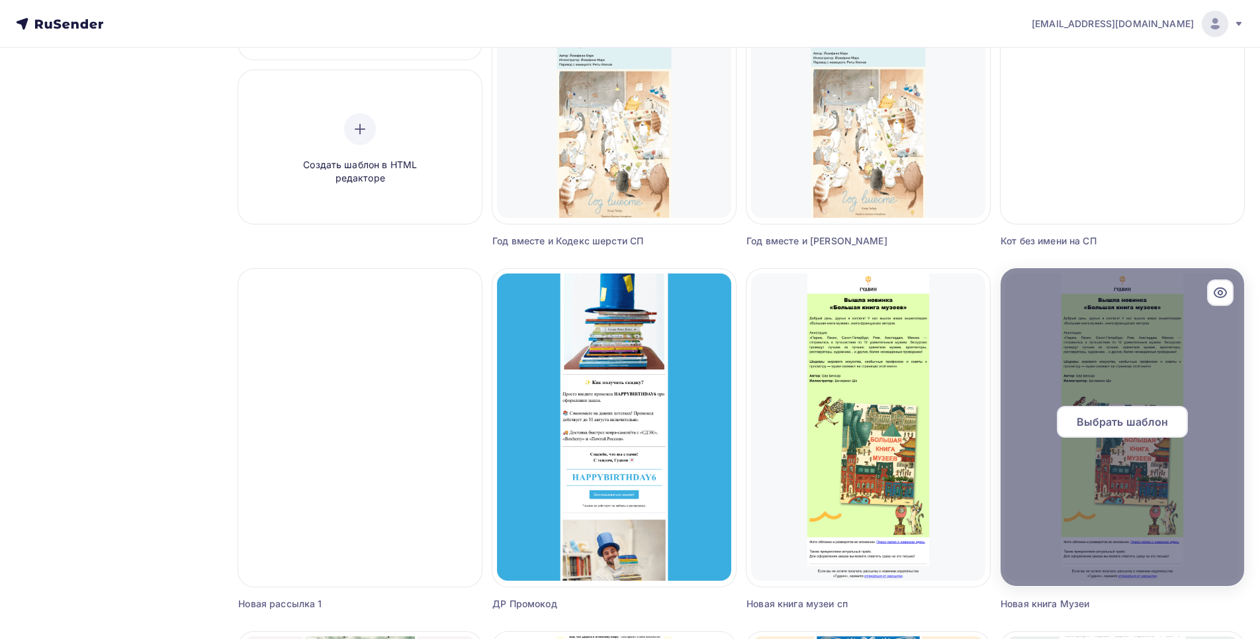
click at [762, 416] on span "Выбрать шаблон" at bounding box center [1123, 422] width 92 height 16
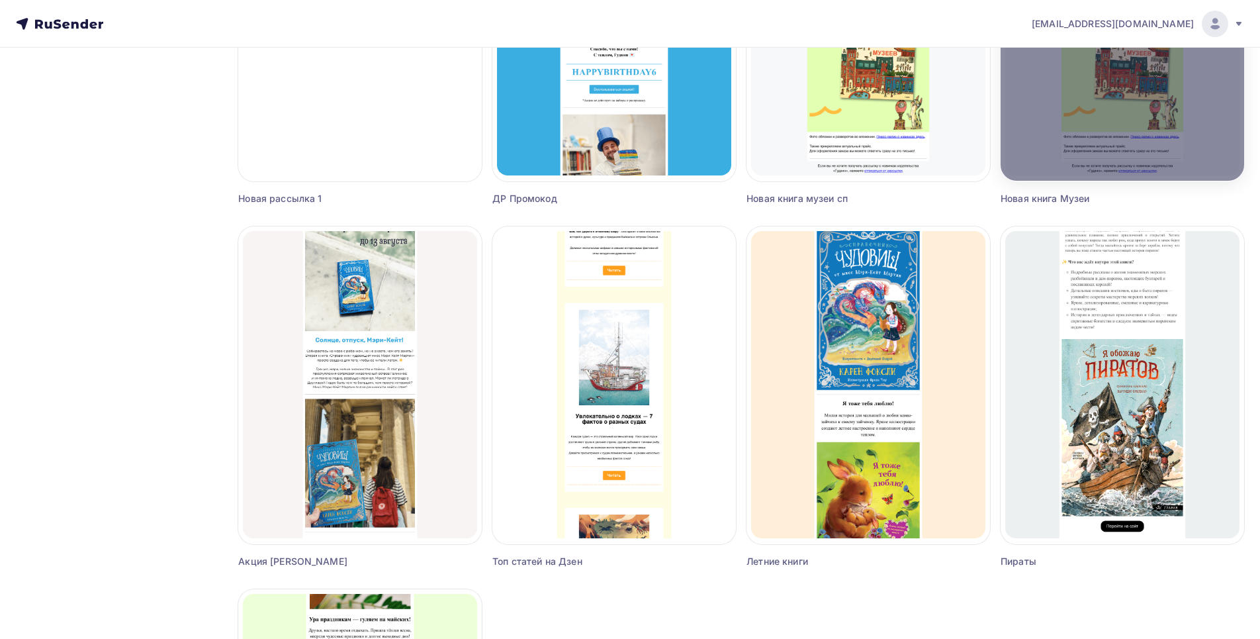
scroll to position [728, 0]
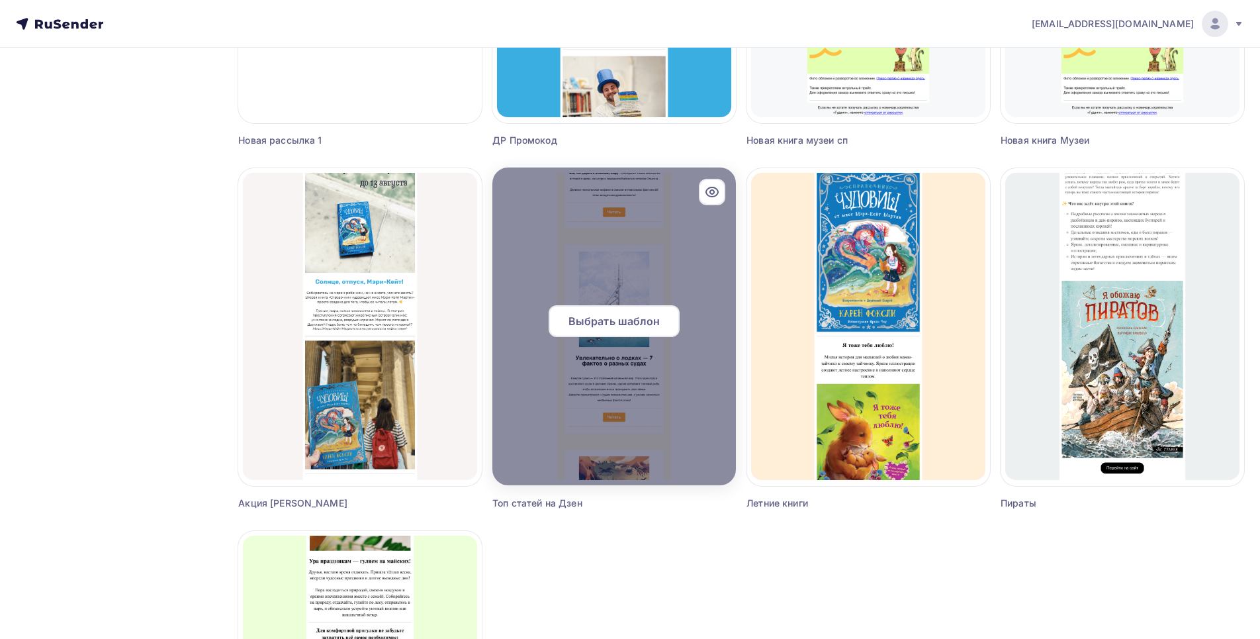
click at [708, 184] on icon at bounding box center [712, 192] width 16 height 16
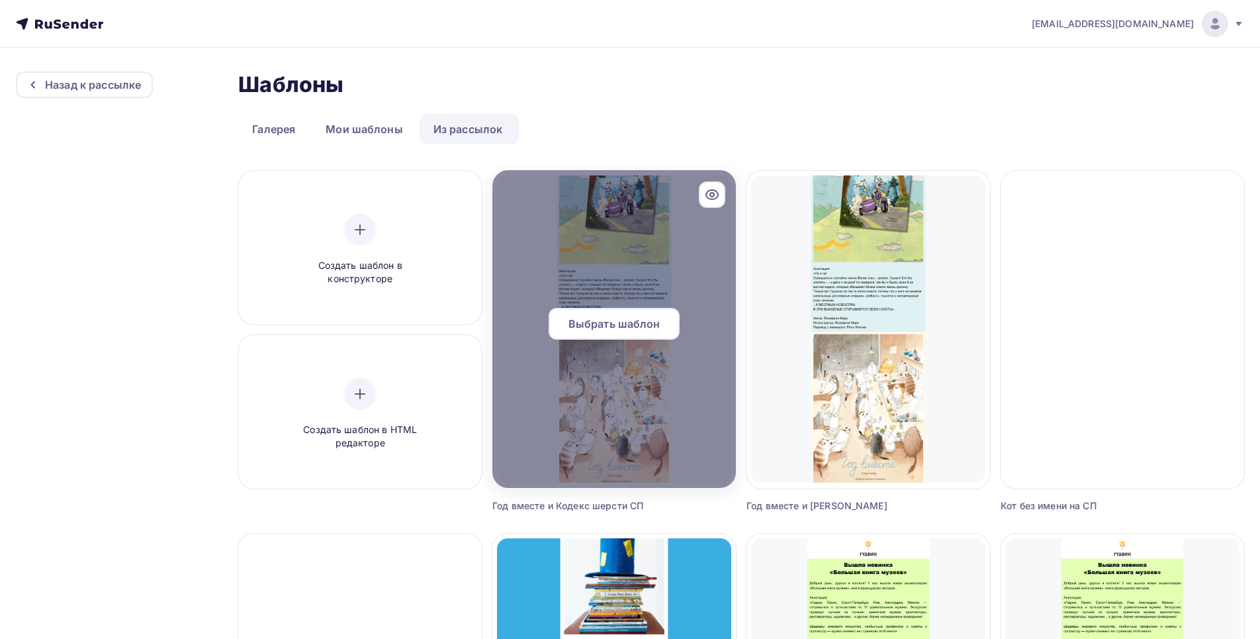
click at [587, 324] on span "Выбрать шаблон" at bounding box center [615, 324] width 92 height 16
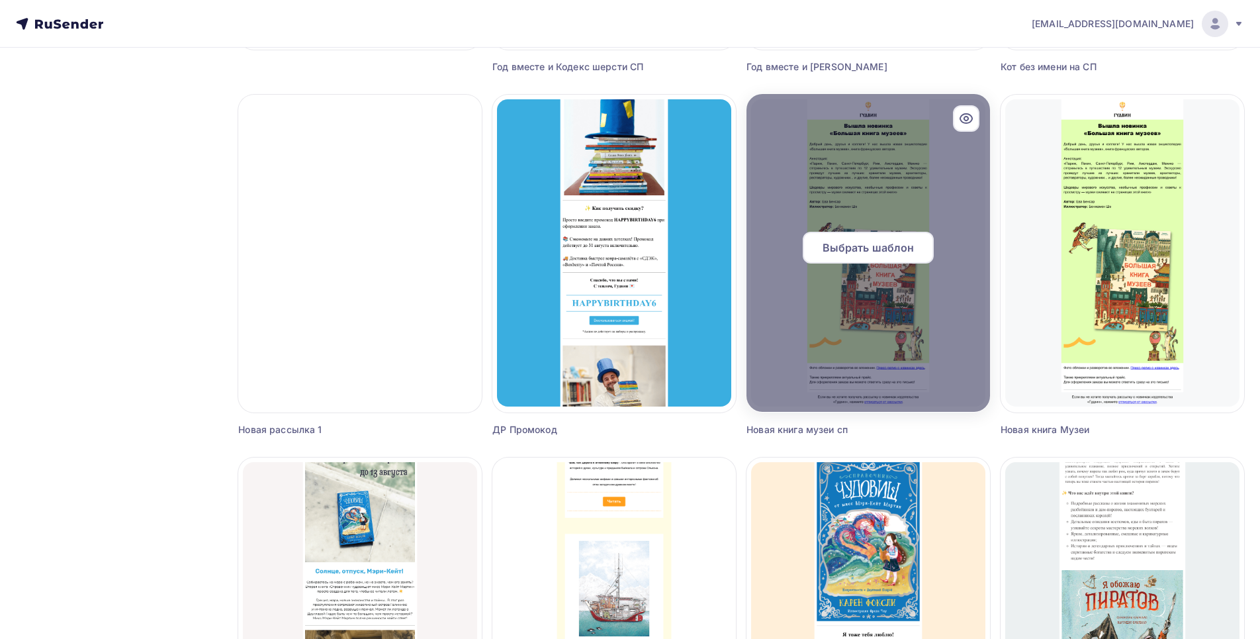
scroll to position [463, 0]
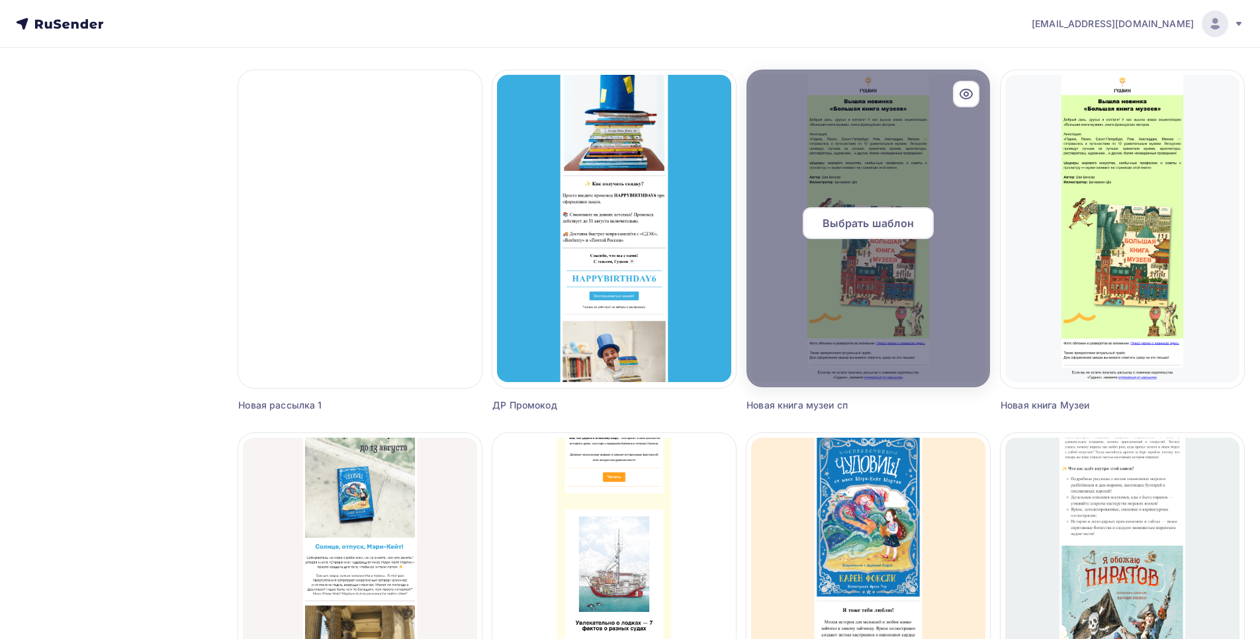
click at [762, 101] on icon at bounding box center [966, 94] width 16 height 16
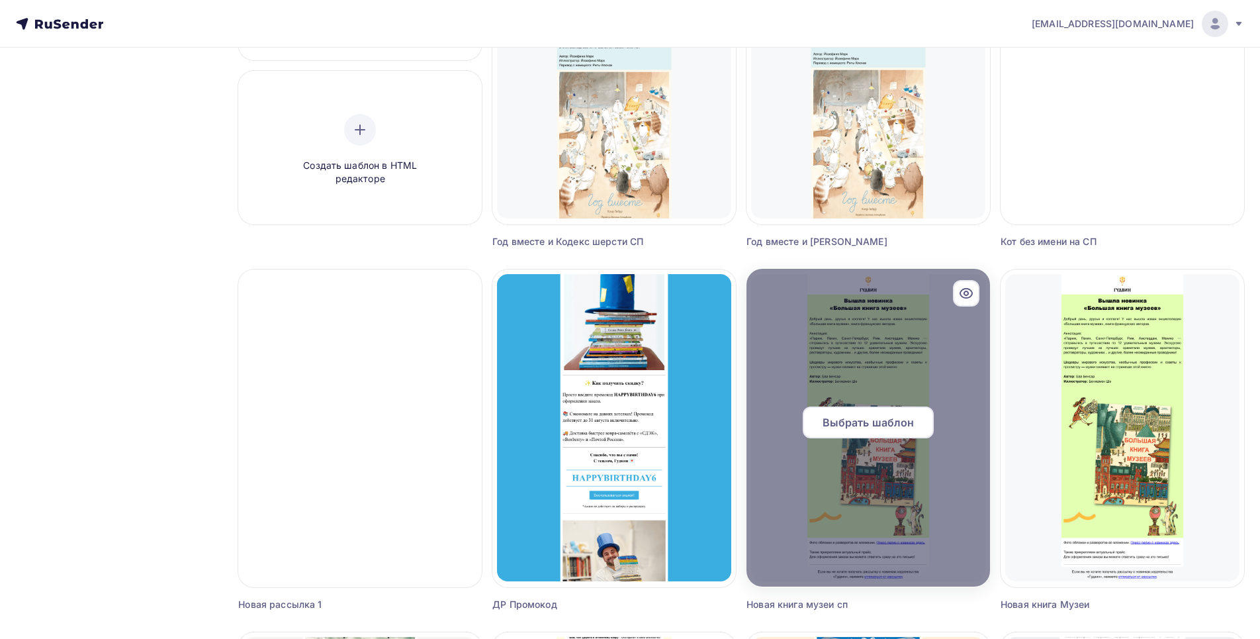
scroll to position [265, 0]
click at [762, 432] on div "Выбрать шаблон" at bounding box center [868, 422] width 131 height 32
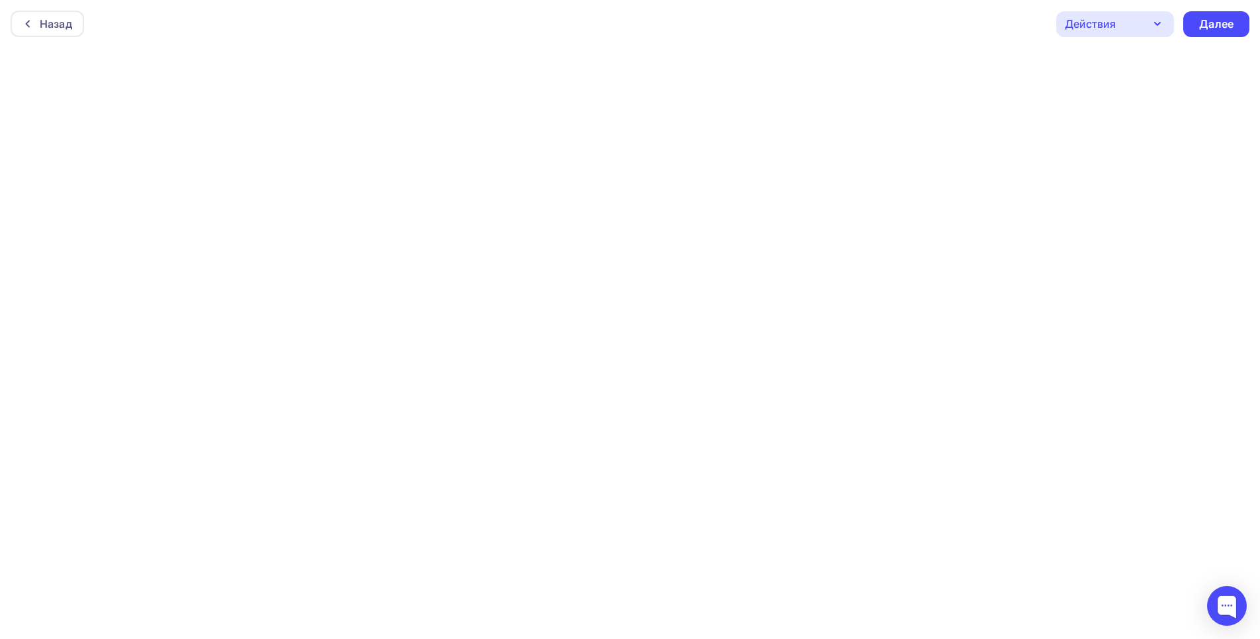
scroll to position [3, 0]
click at [1138, 28] on div "Действия" at bounding box center [1115, 21] width 118 height 26
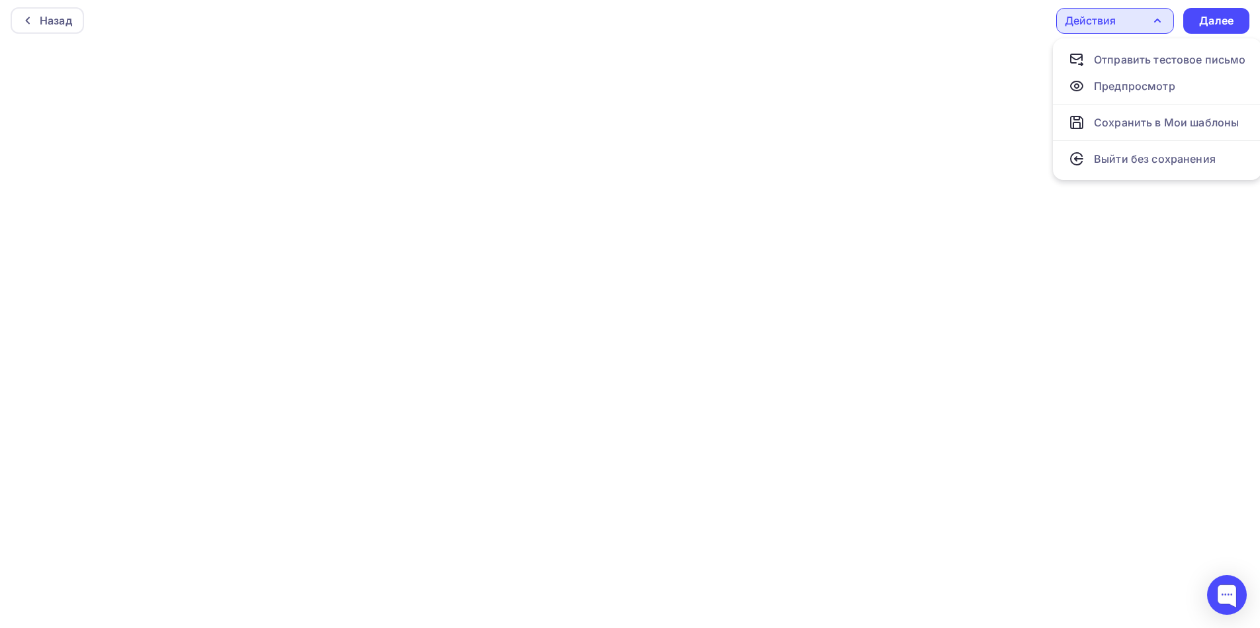
click at [1143, 26] on div "Действия" at bounding box center [1115, 21] width 118 height 26
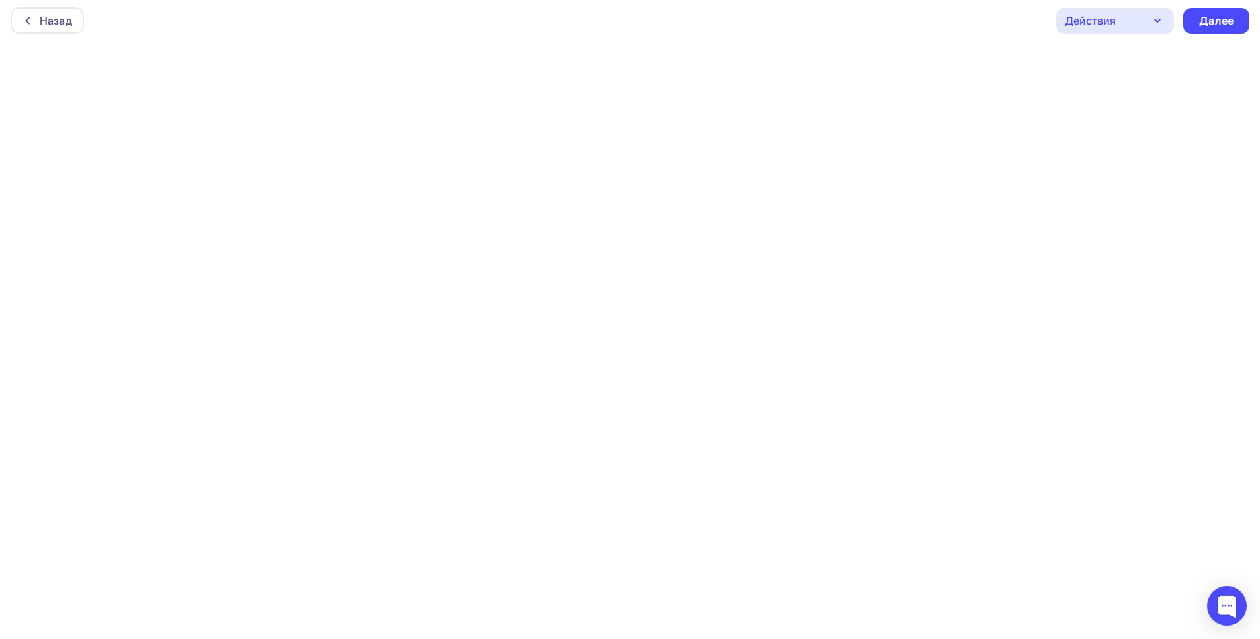
click at [1140, 19] on div "Действия" at bounding box center [1115, 21] width 118 height 26
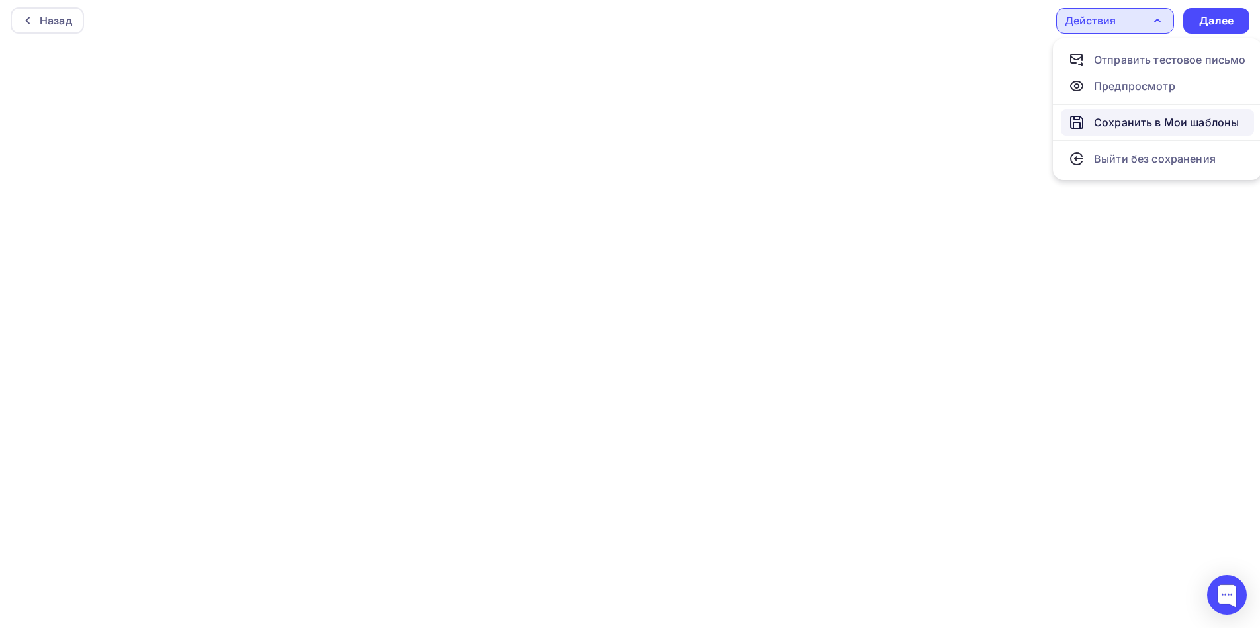
click at [1148, 121] on div "Сохранить в Мои шаблоны" at bounding box center [1166, 123] width 145 height 16
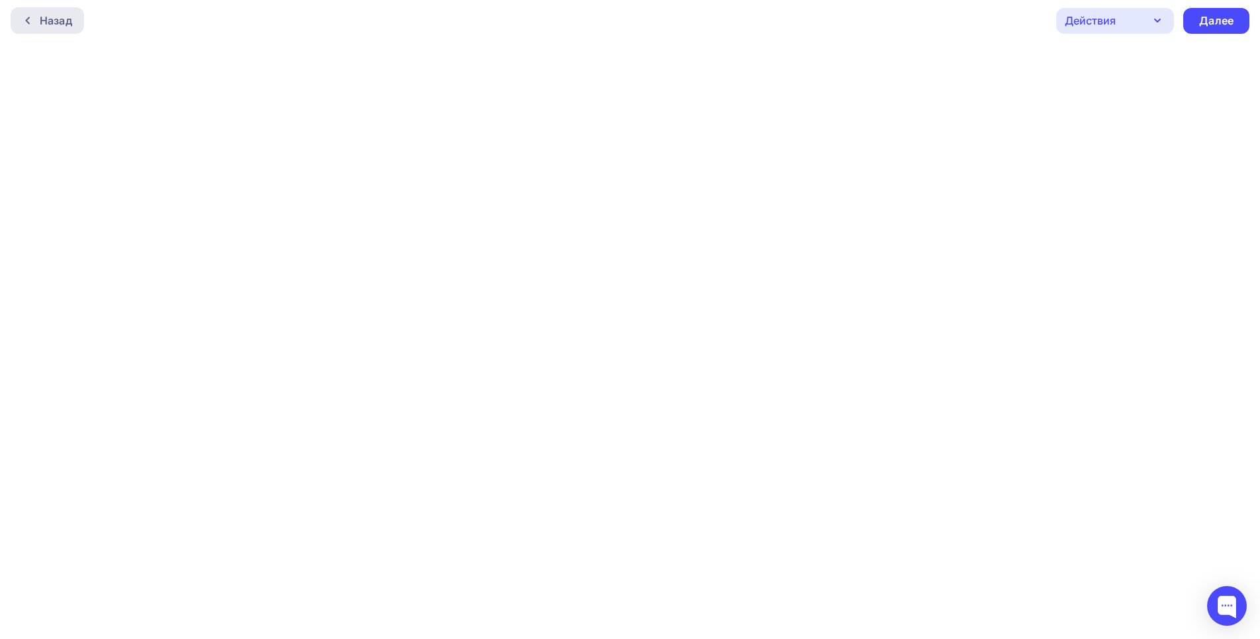
click at [53, 15] on div "Назад" at bounding box center [56, 21] width 32 height 16
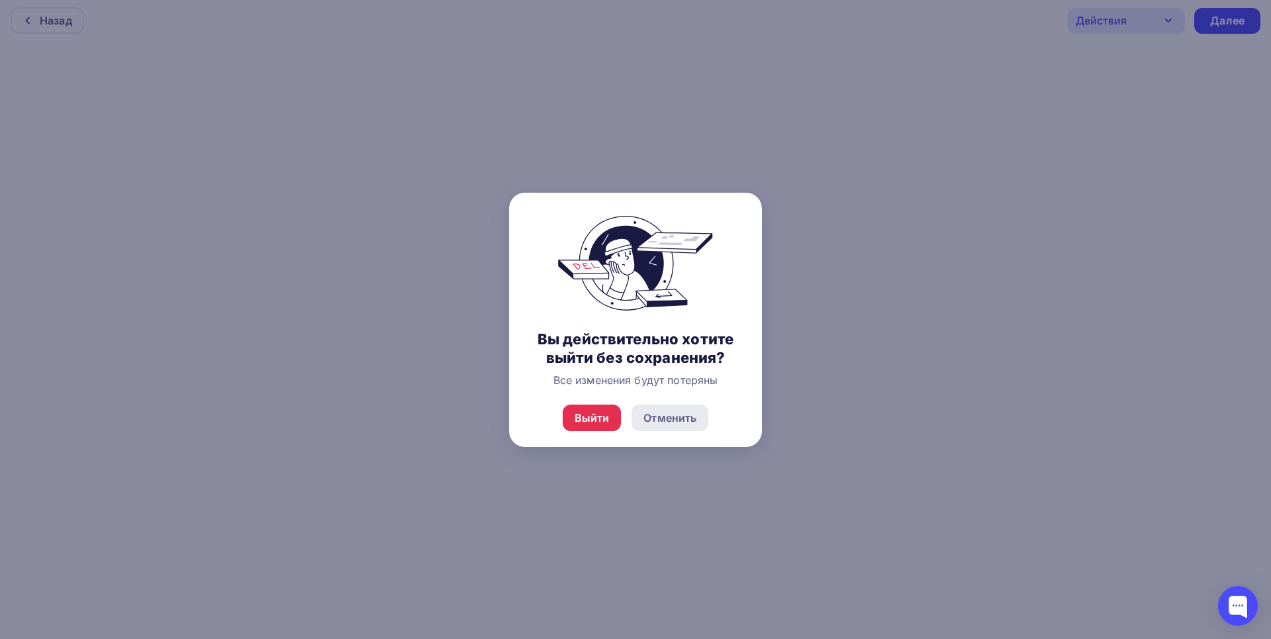
click at [653, 420] on div "Отменить" at bounding box center [669, 418] width 53 height 16
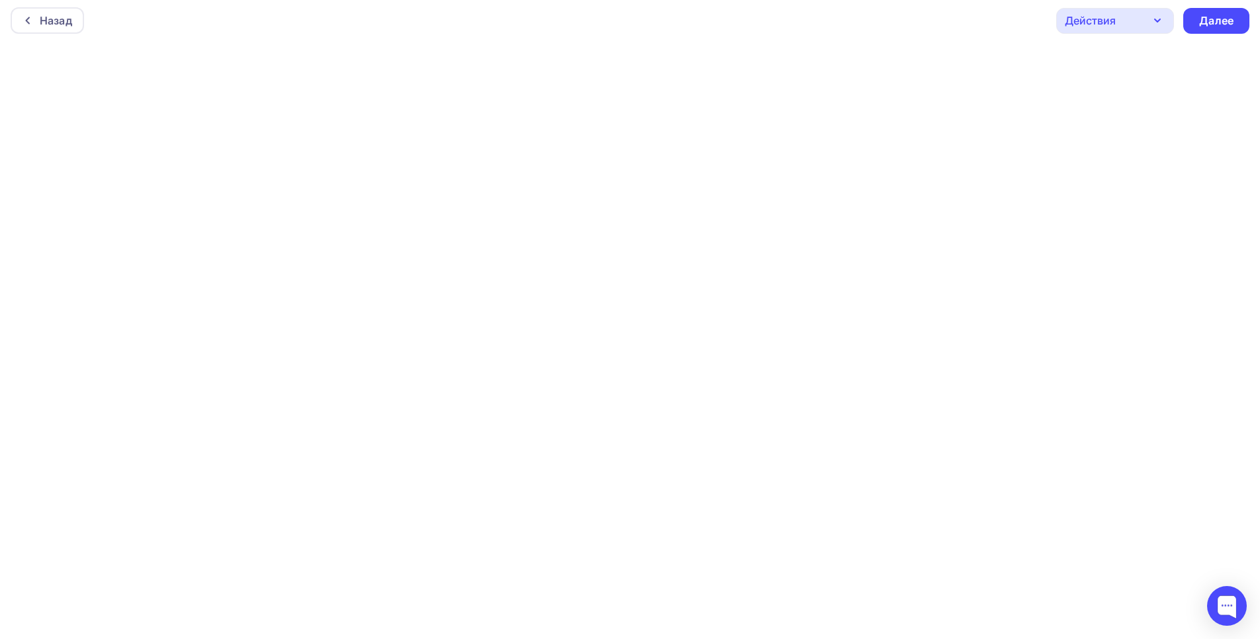
click at [1139, 20] on div "Действия" at bounding box center [1115, 21] width 118 height 26
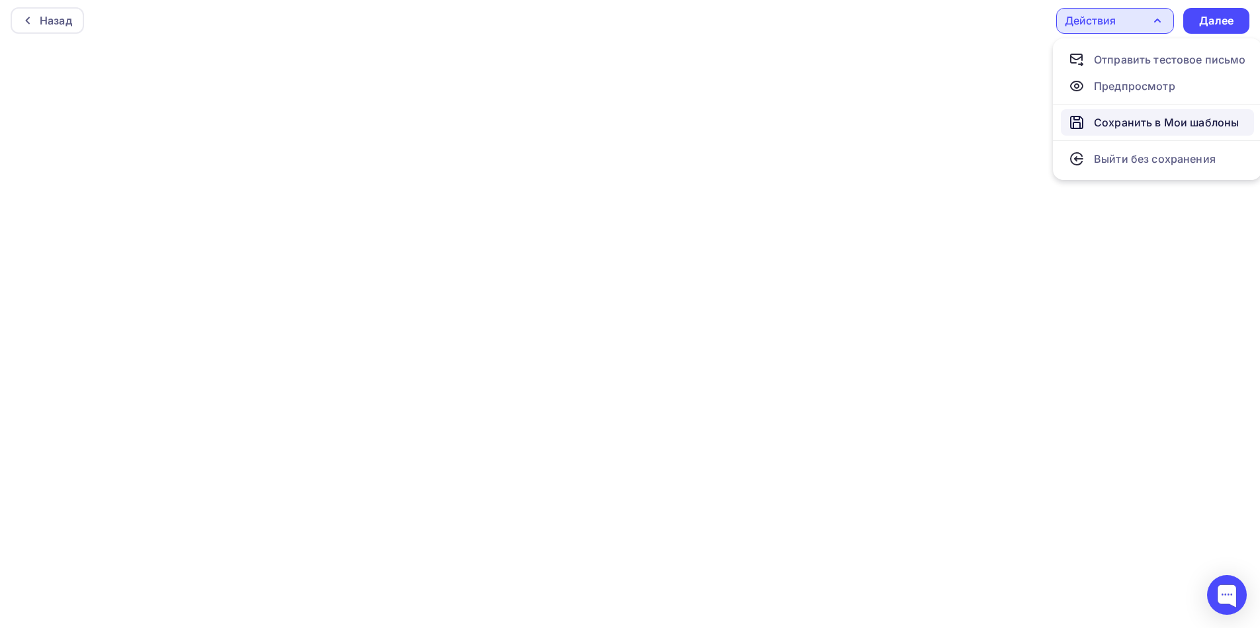
click at [1143, 124] on div "Сохранить в Мои шаблоны" at bounding box center [1166, 123] width 145 height 16
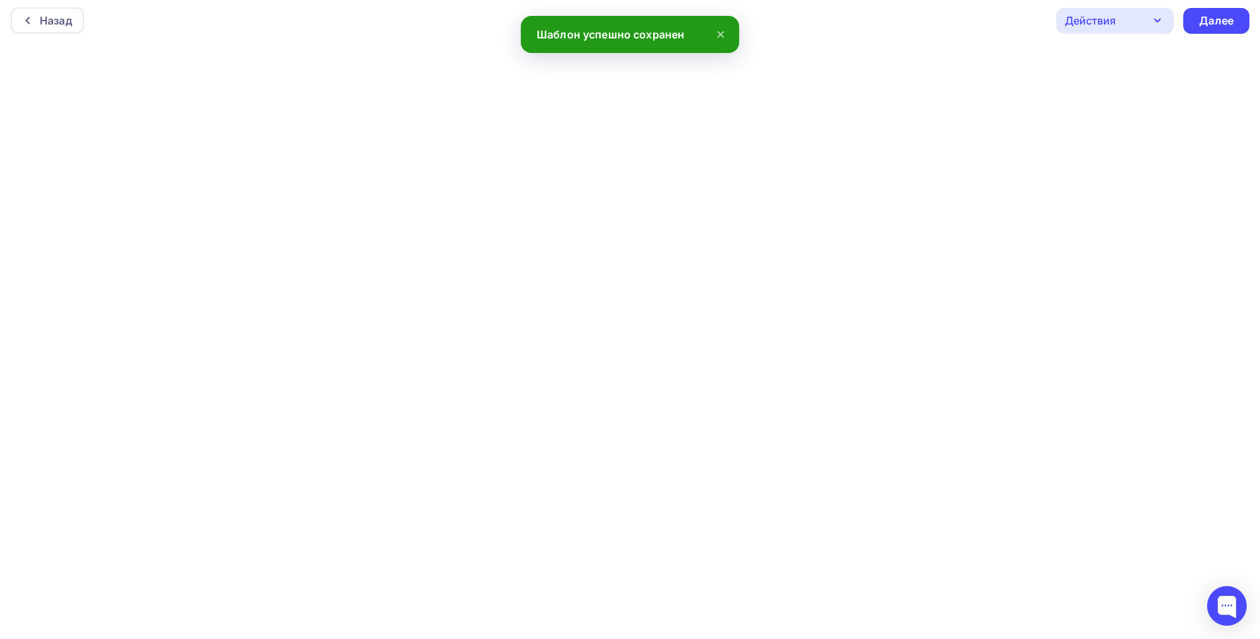
click at [1129, 21] on div "Действия" at bounding box center [1115, 21] width 118 height 26
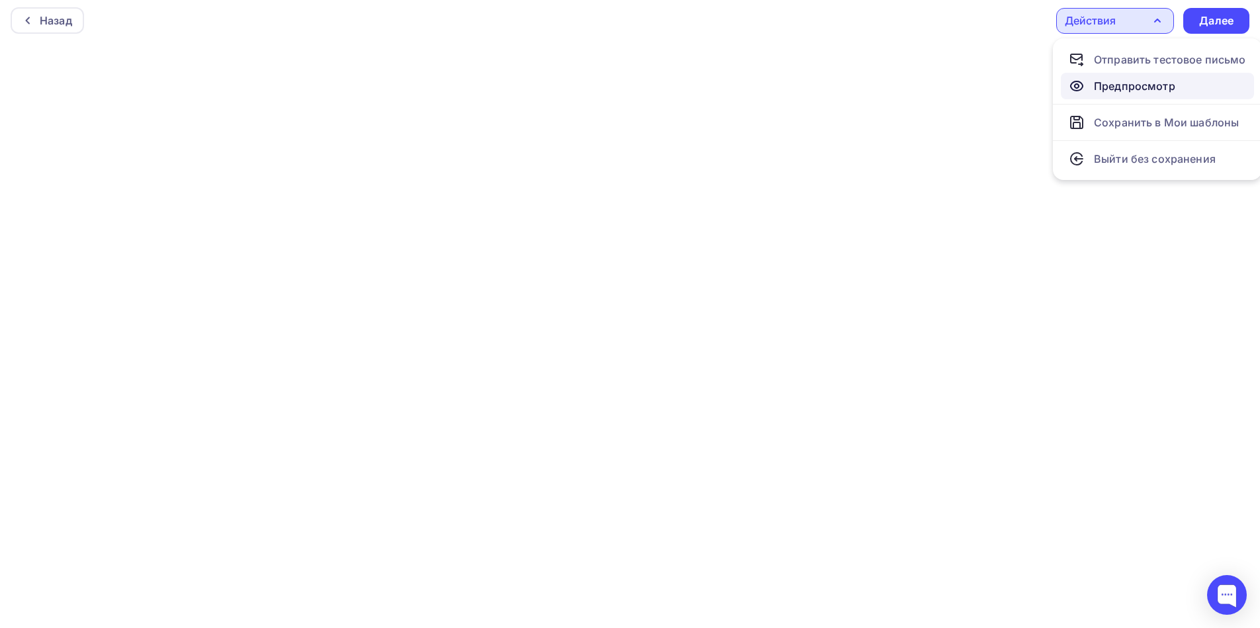
click at [1187, 88] on div "Предпросмотр" at bounding box center [1157, 86] width 177 height 16
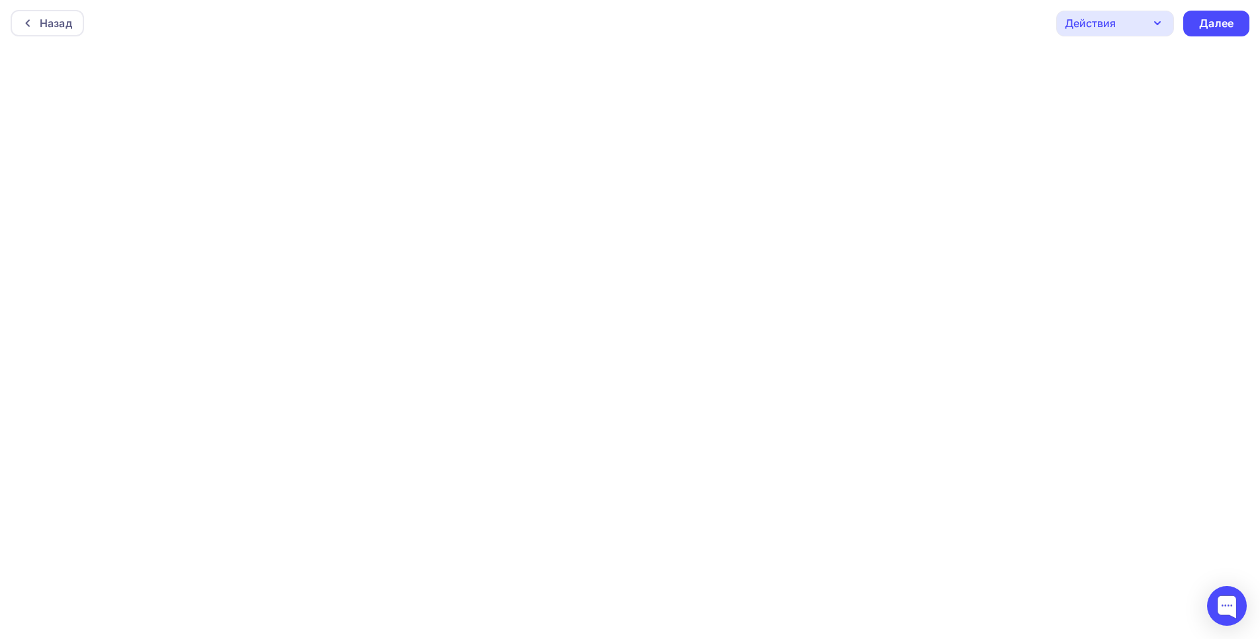
scroll to position [0, 0]
click at [1115, 26] on div "Действия" at bounding box center [1090, 24] width 51 height 16
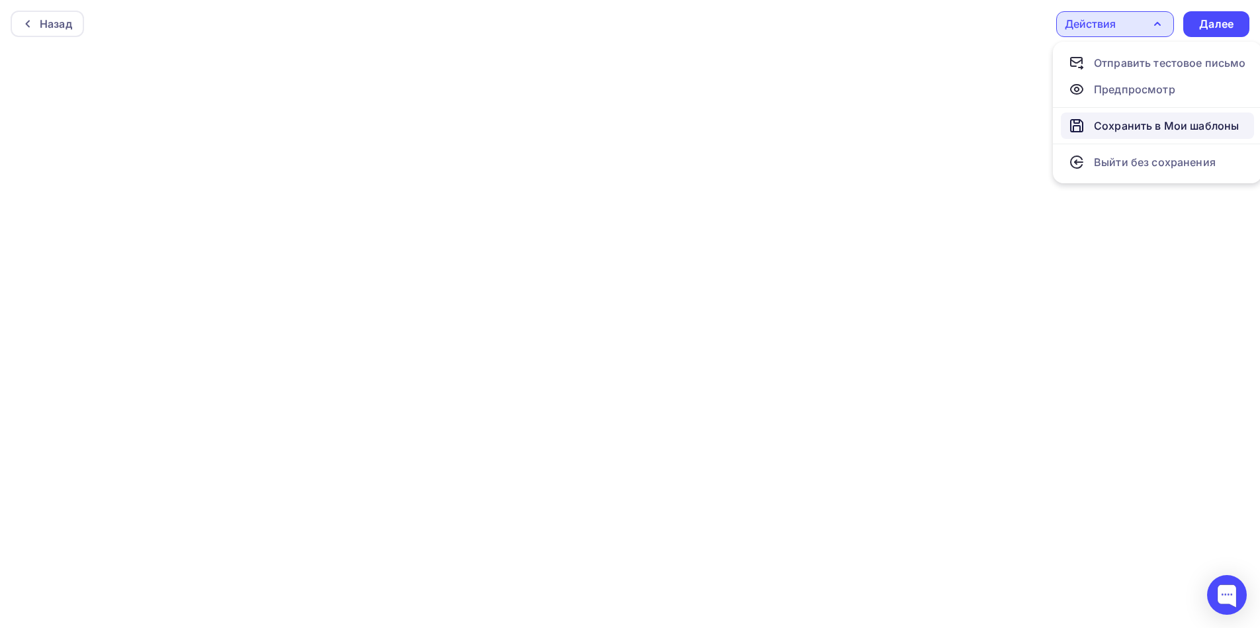
click at [1128, 130] on div "Сохранить в Мои шаблоны" at bounding box center [1166, 126] width 145 height 16
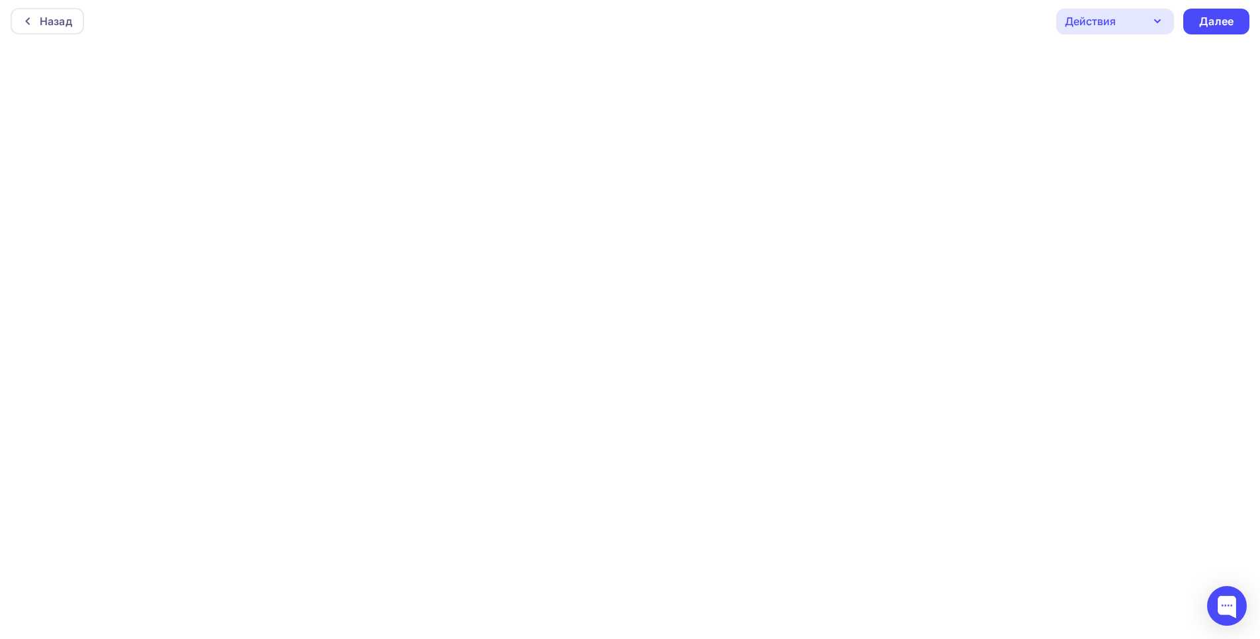
scroll to position [3, 0]
click at [1109, 24] on div "Действия" at bounding box center [1090, 21] width 51 height 16
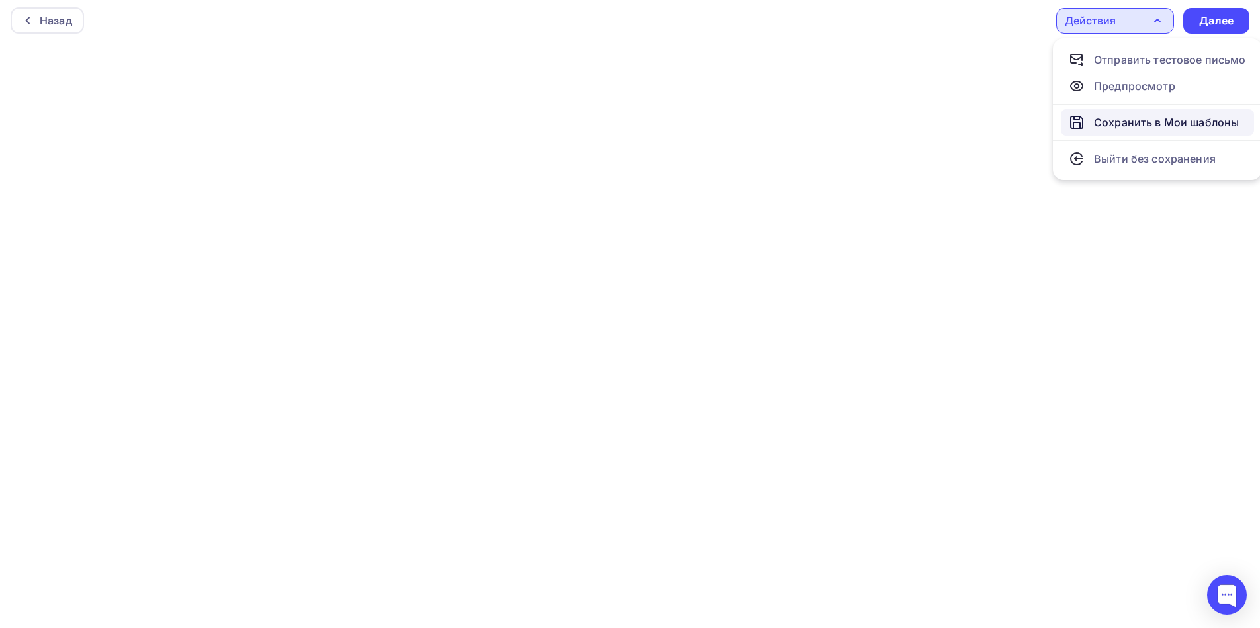
click at [1105, 127] on div "Сохранить в Мои шаблоны" at bounding box center [1166, 123] width 145 height 16
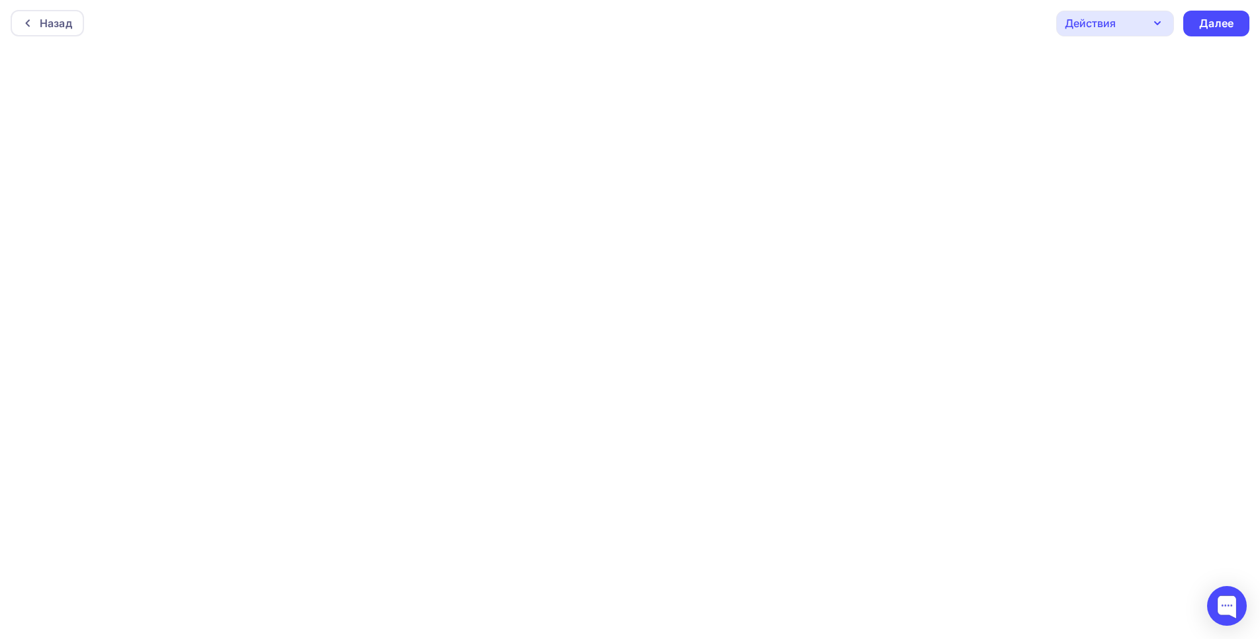
scroll to position [0, 0]
click at [1100, 27] on div "Действия" at bounding box center [1090, 24] width 51 height 16
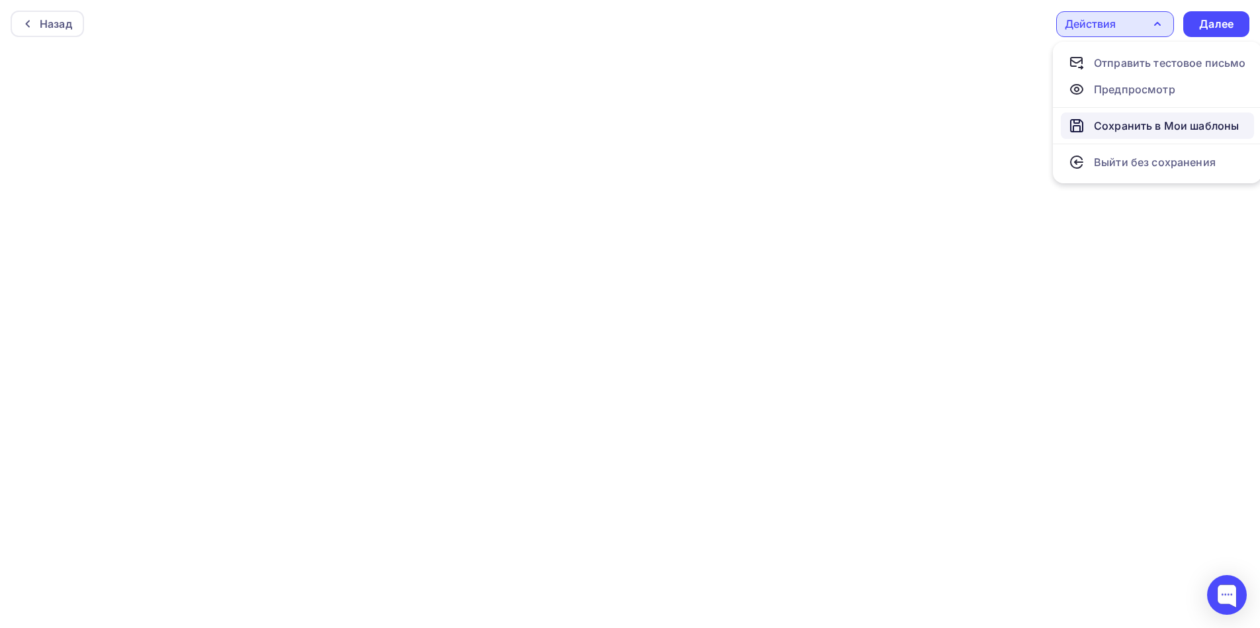
click at [1123, 128] on div "Сохранить в Мои шаблоны" at bounding box center [1166, 126] width 145 height 16
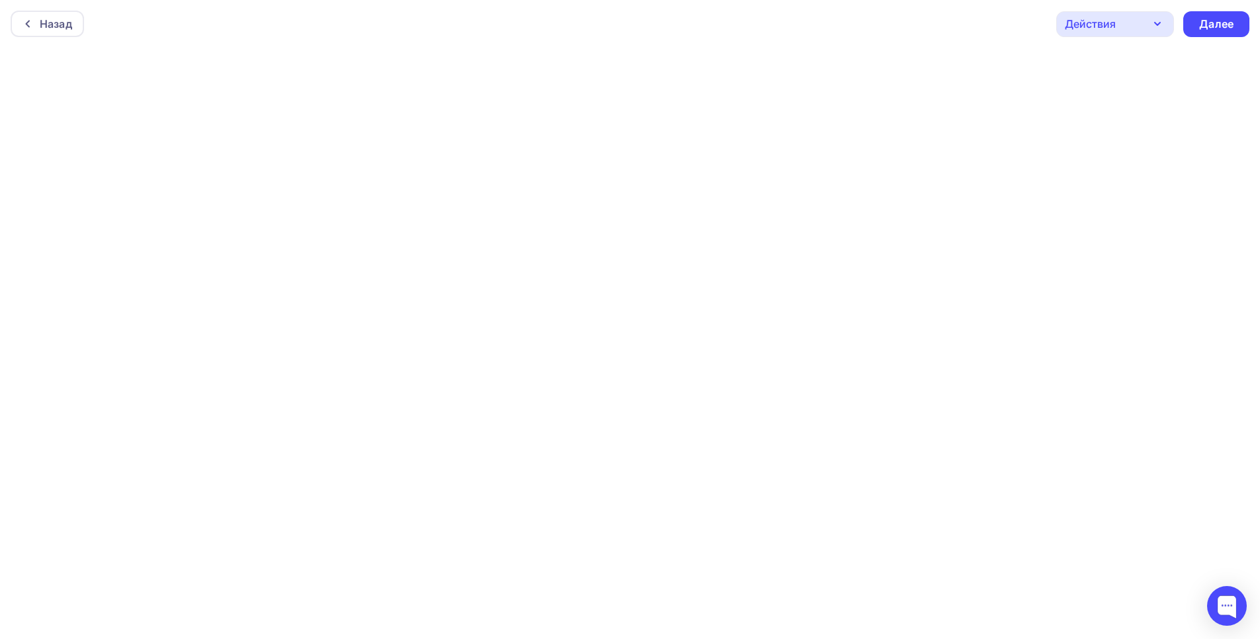
click at [1141, 19] on div "Действия" at bounding box center [1115, 24] width 118 height 26
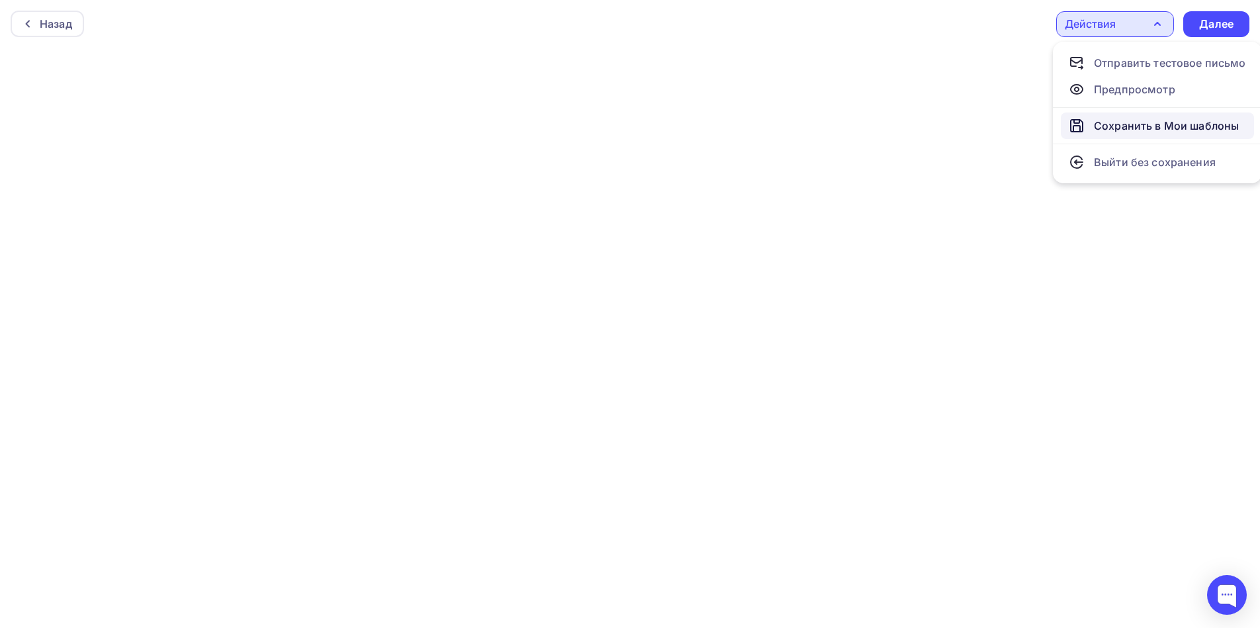
click at [1128, 125] on div "Сохранить в Мои шаблоны" at bounding box center [1166, 126] width 145 height 16
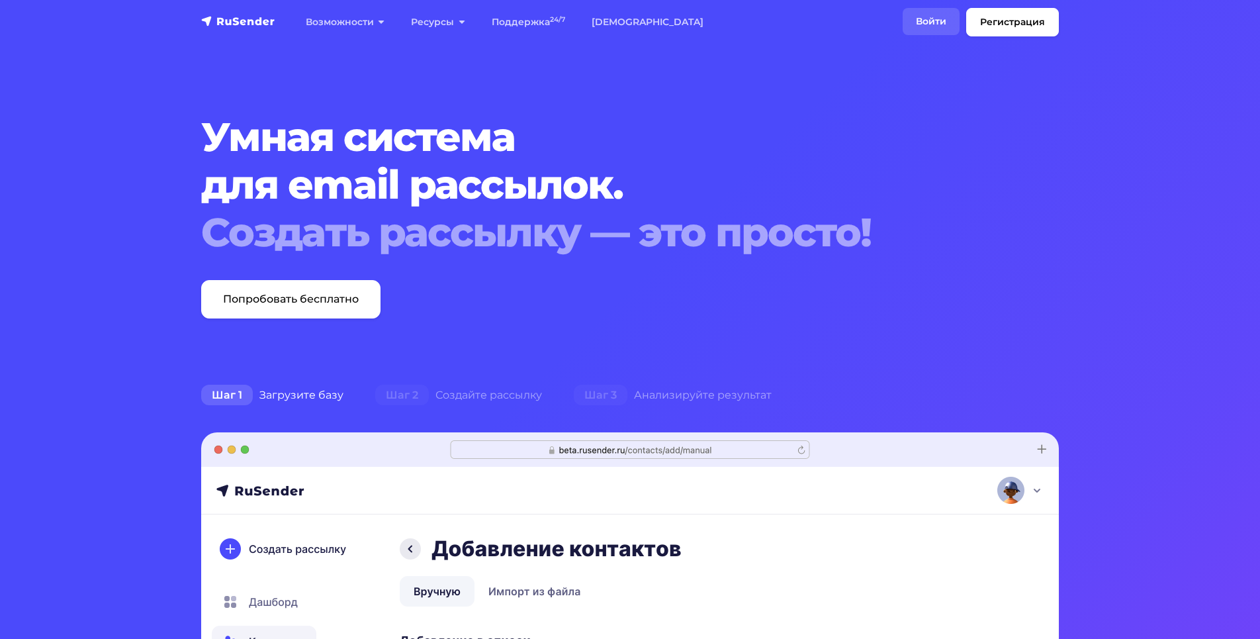
click at [941, 16] on link "Войти" at bounding box center [931, 21] width 57 height 27
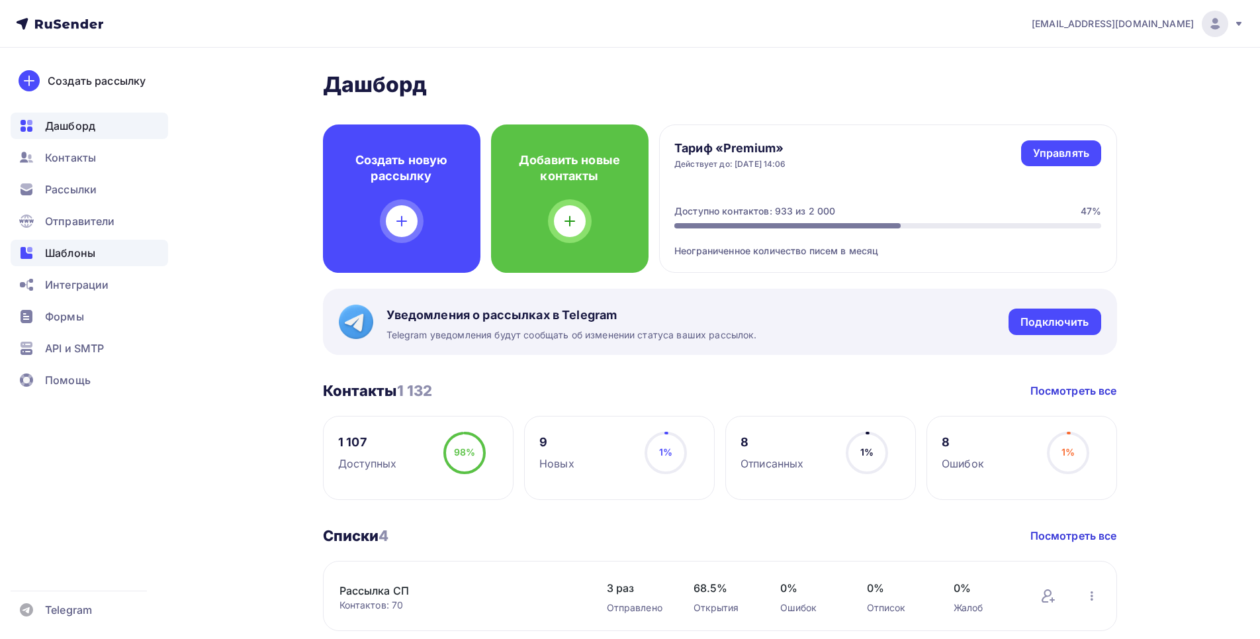
click at [81, 252] on span "Шаблоны" at bounding box center [70, 253] width 50 height 16
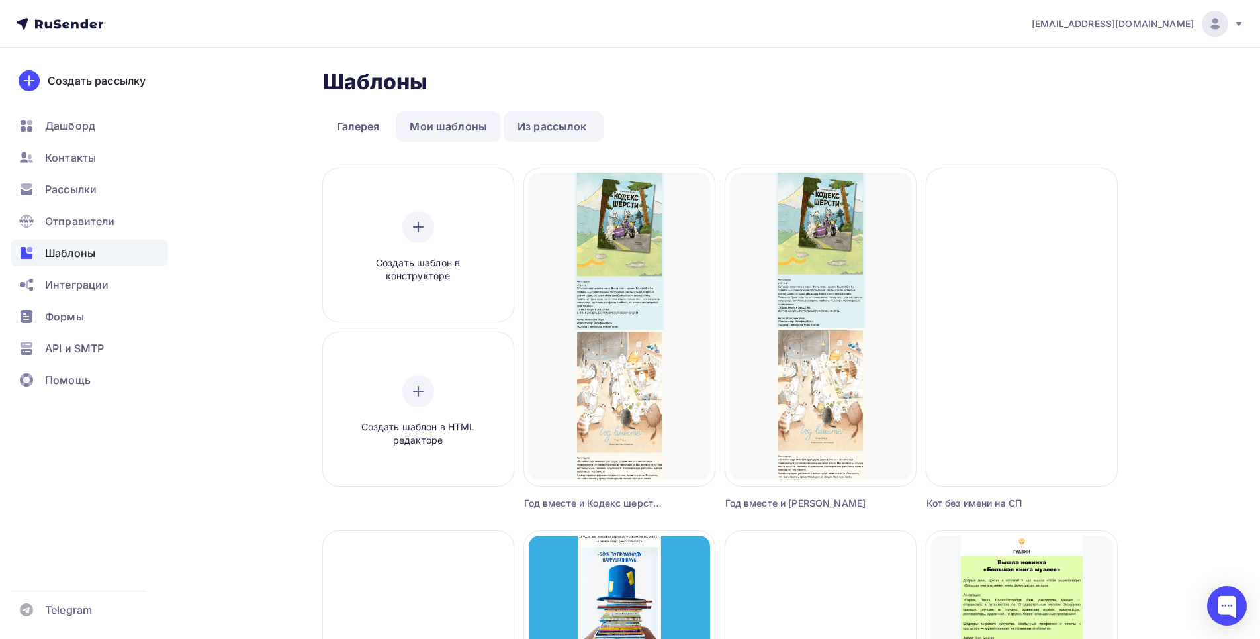
click at [444, 123] on link "Мои шаблоны" at bounding box center [448, 126] width 105 height 30
click at [449, 127] on link "Мои шаблоны" at bounding box center [448, 126] width 105 height 30
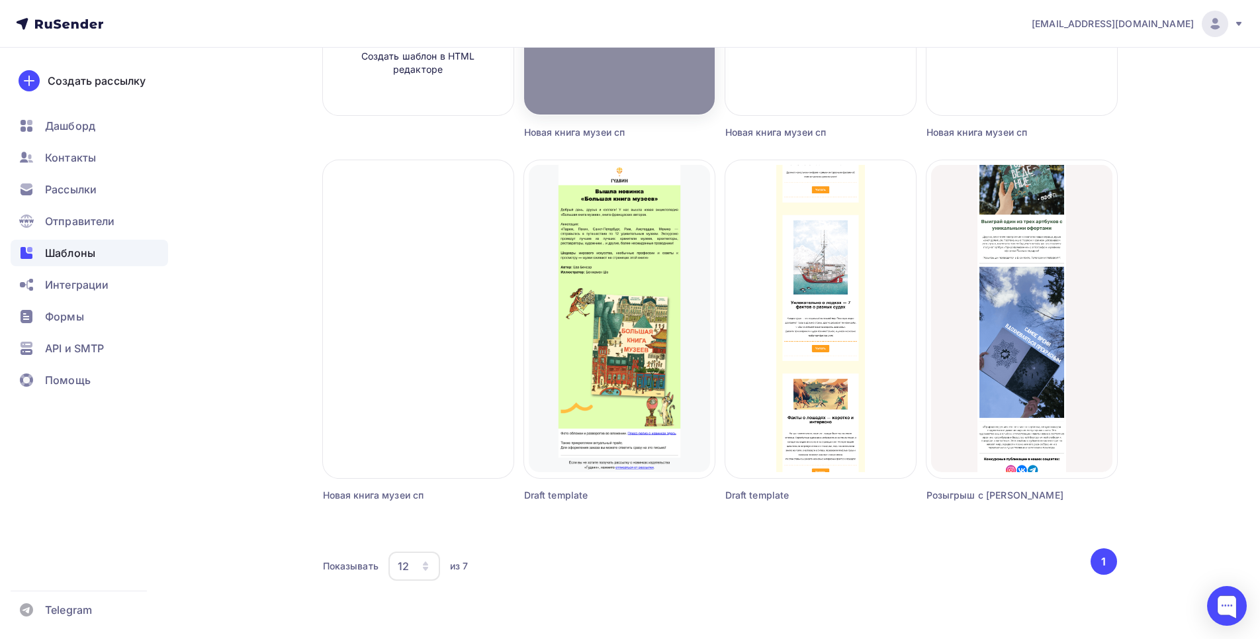
scroll to position [383, 0]
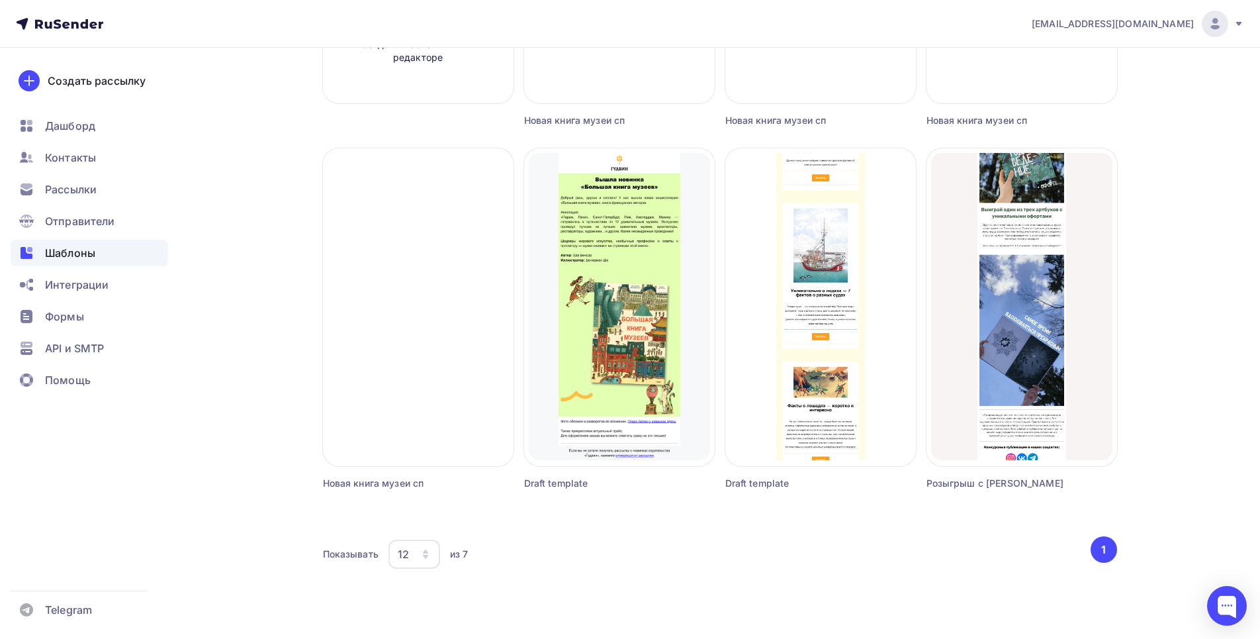
click at [1100, 550] on button "1" at bounding box center [1104, 549] width 26 height 26
click at [1107, 543] on button "1" at bounding box center [1104, 549] width 26 height 26
click at [424, 551] on icon "button" at bounding box center [425, 554] width 11 height 11
click at [415, 446] on link "18" at bounding box center [467, 433] width 143 height 26
click at [573, 541] on div "Показывать 18 6 12 18 24 30 36 из 7" at bounding box center [706, 554] width 766 height 30
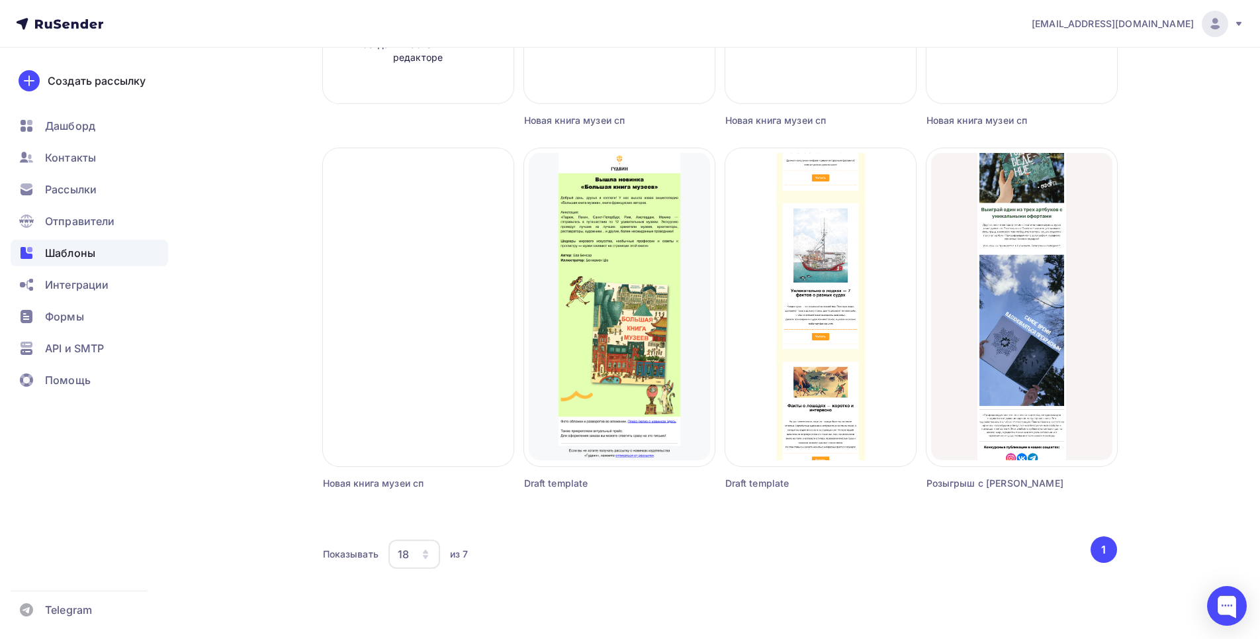
scroll to position [0, 0]
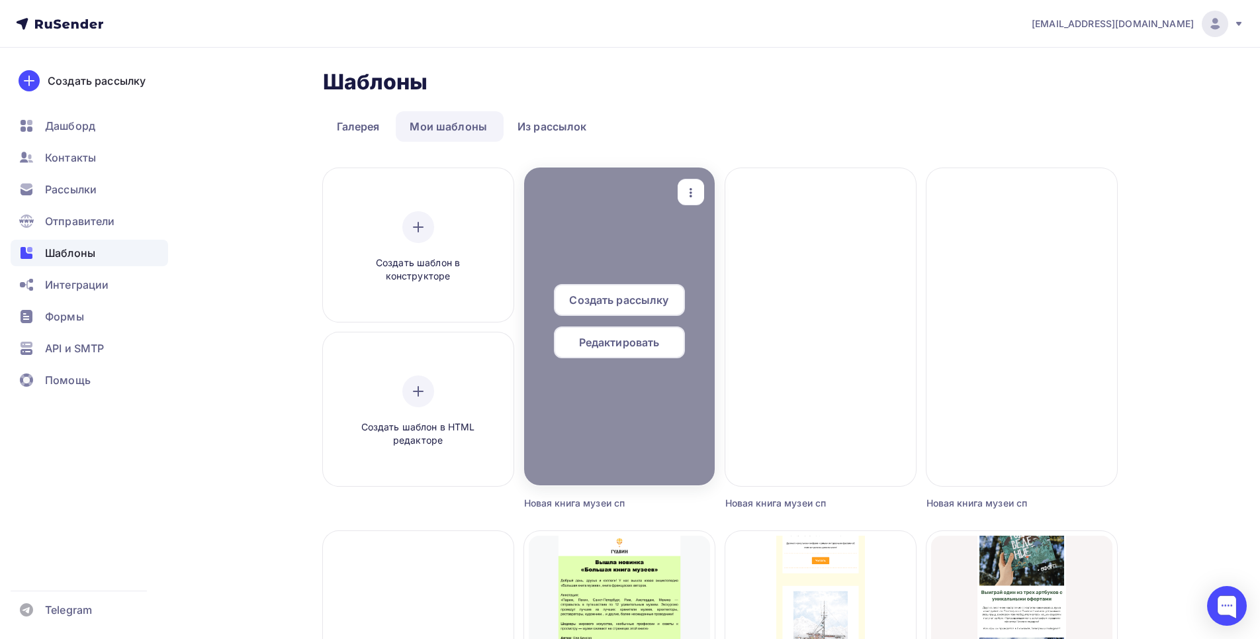
click at [589, 454] on div at bounding box center [619, 326] width 191 height 318
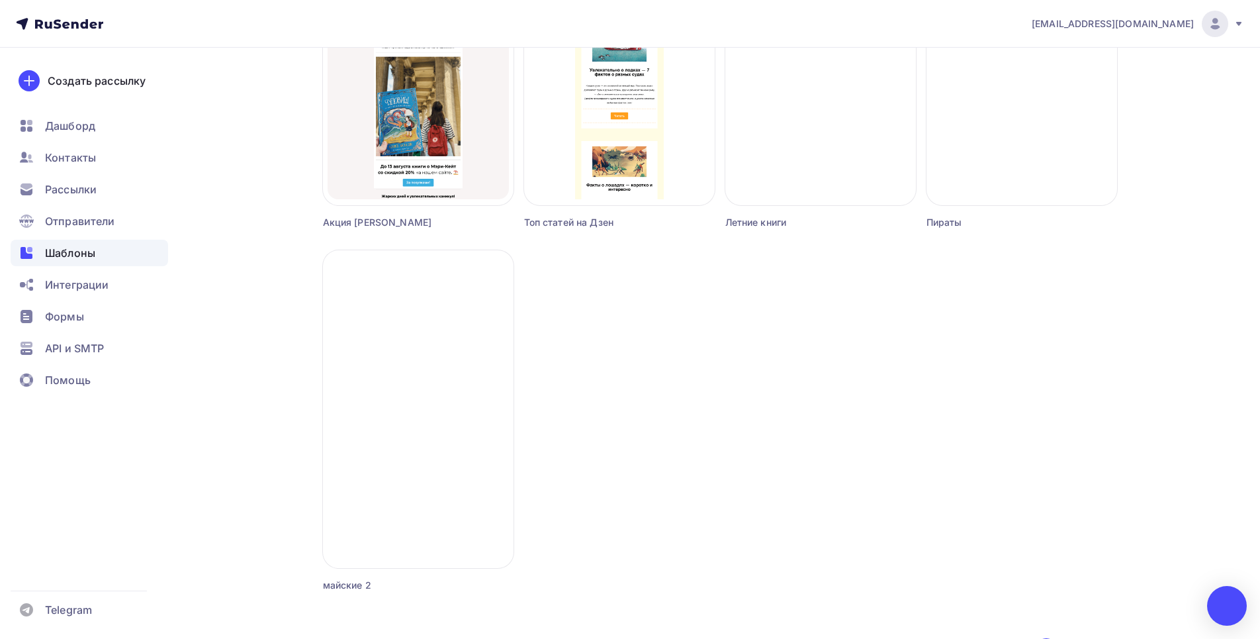
scroll to position [1108, 0]
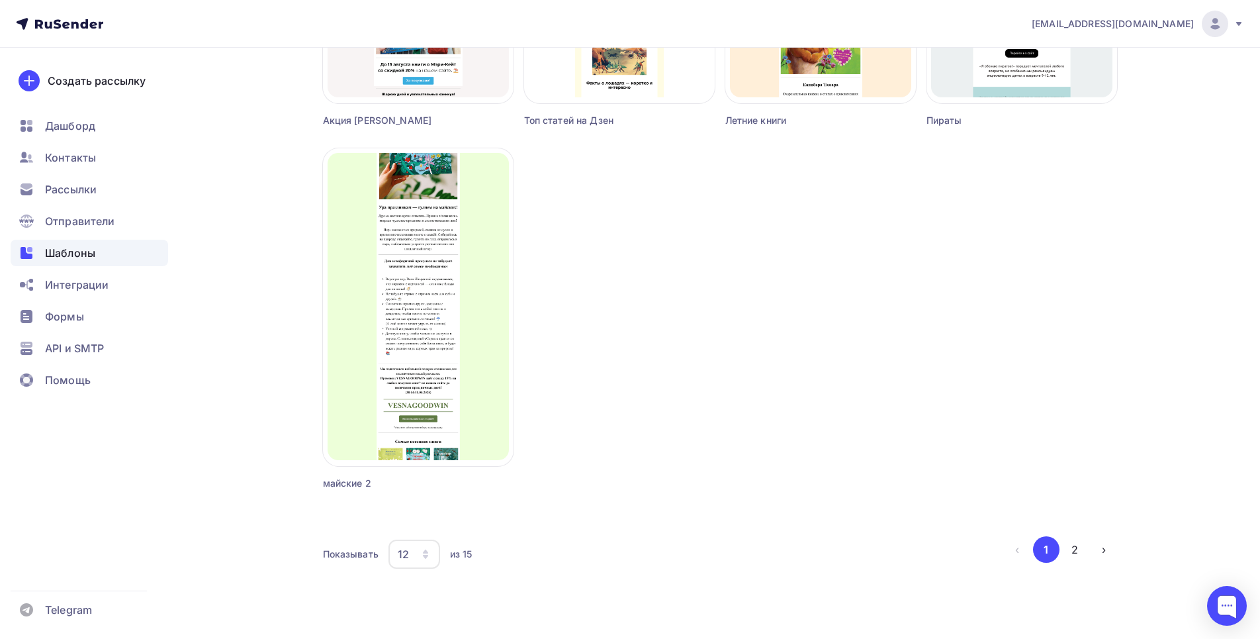
click at [1073, 552] on button "2" at bounding box center [1075, 549] width 26 height 26
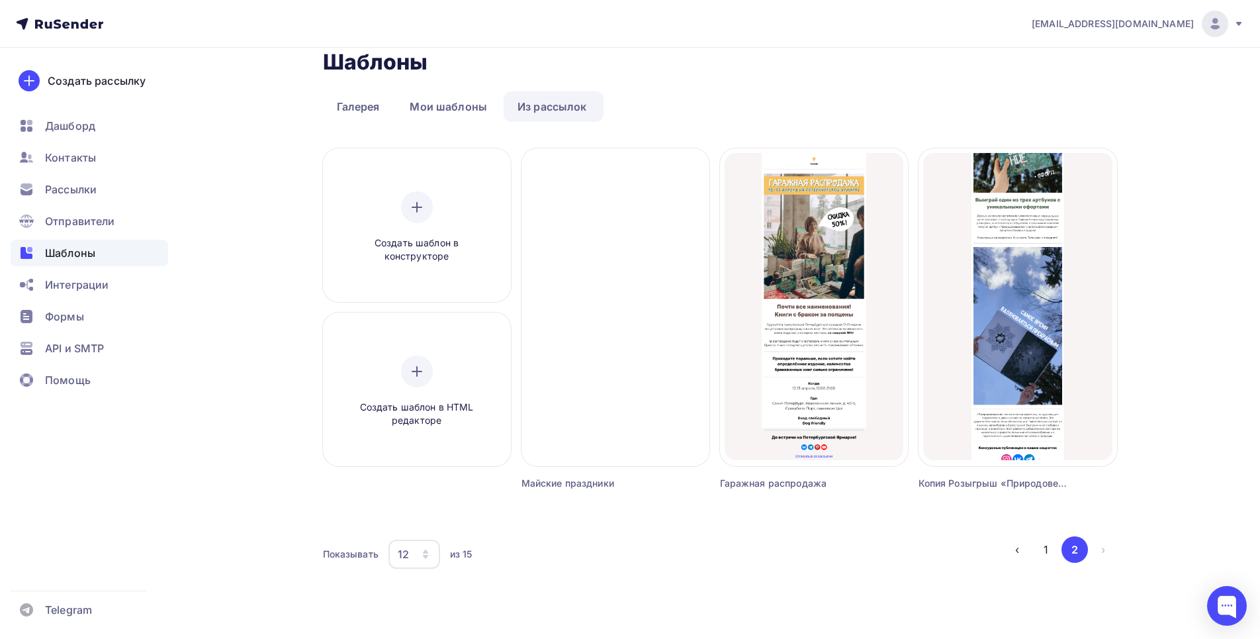
click at [1103, 548] on li "›" at bounding box center [1102, 549] width 29 height 26
click at [1043, 552] on button "1" at bounding box center [1046, 549] width 26 height 26
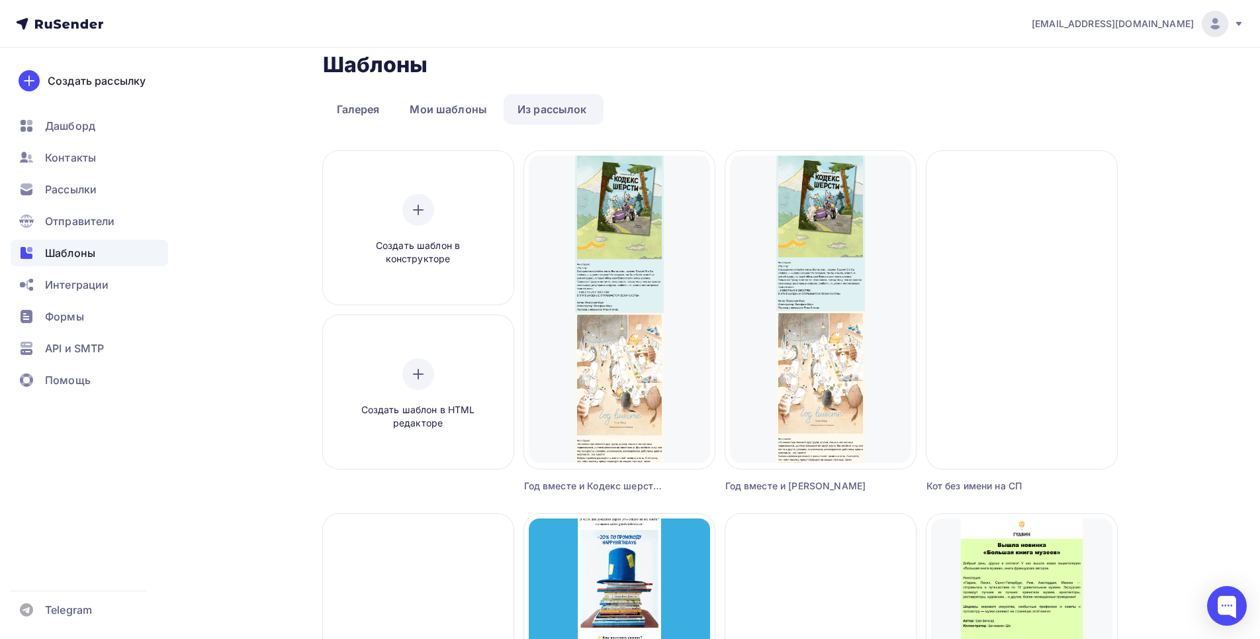
scroll to position [0, 0]
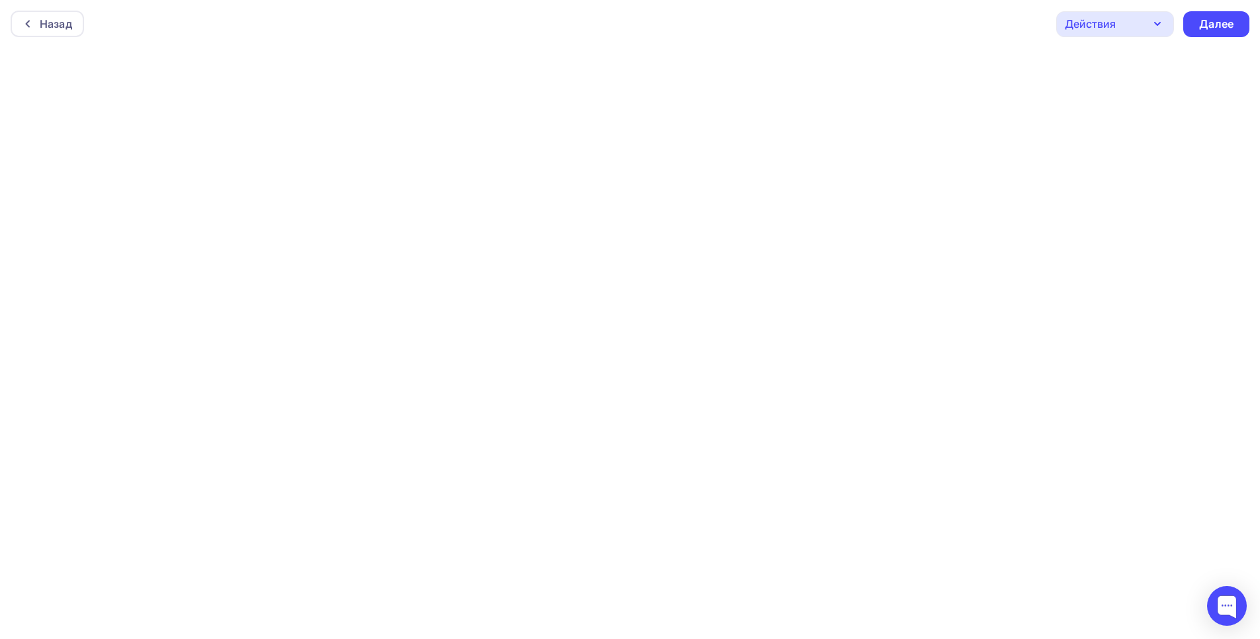
click at [1108, 16] on div "Действия" at bounding box center [1090, 24] width 51 height 16
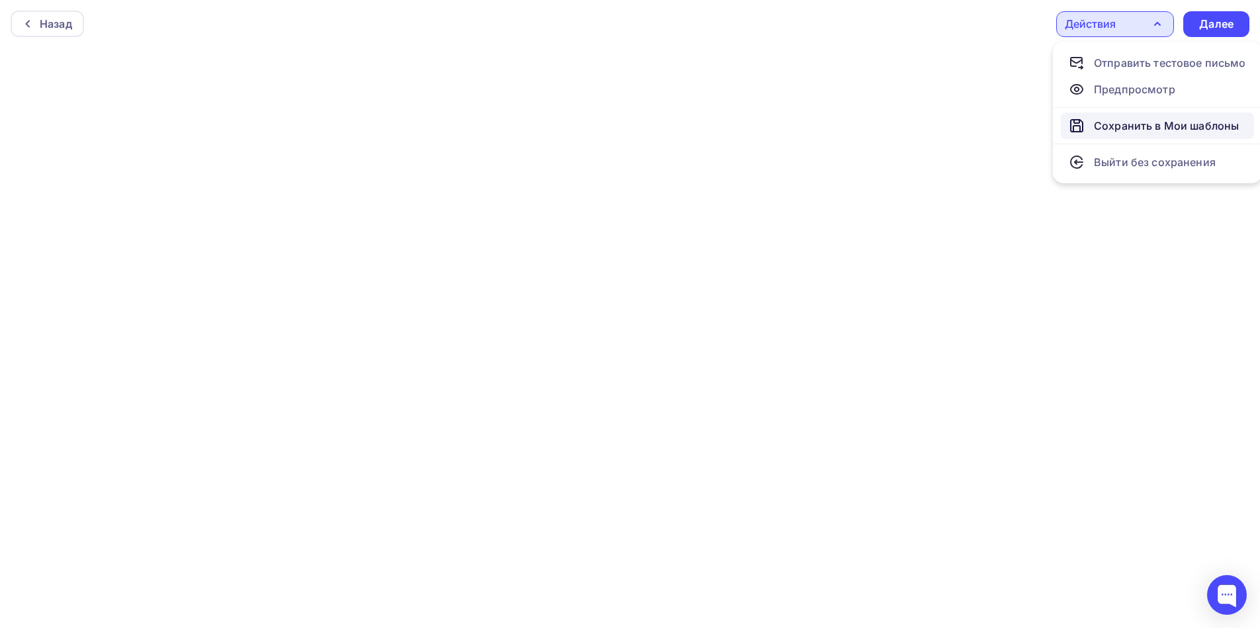
click at [1170, 127] on div "Сохранить в Мои шаблоны" at bounding box center [1166, 126] width 145 height 16
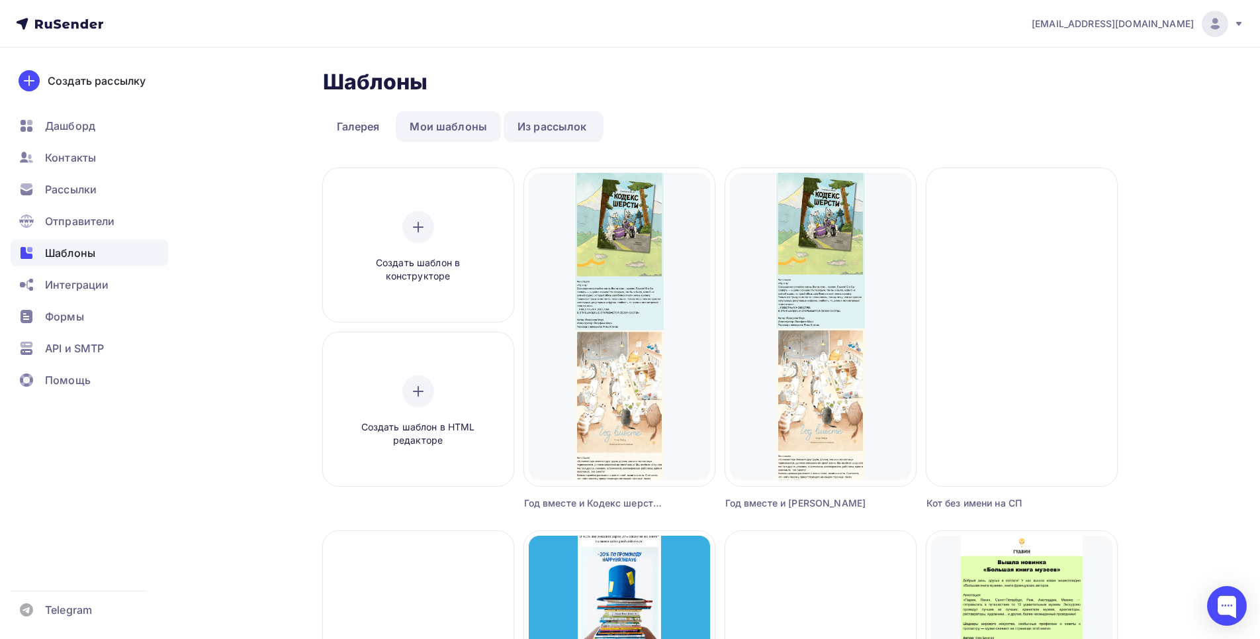
click at [426, 122] on link "Мои шаблоны" at bounding box center [448, 126] width 105 height 30
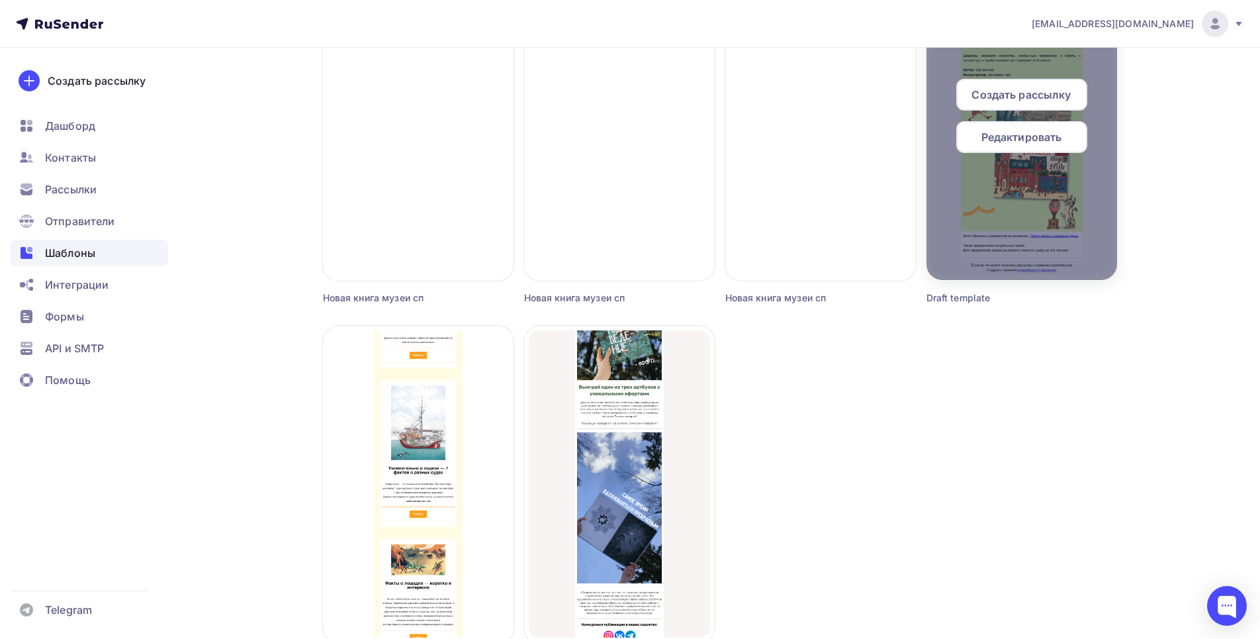
scroll to position [745, 0]
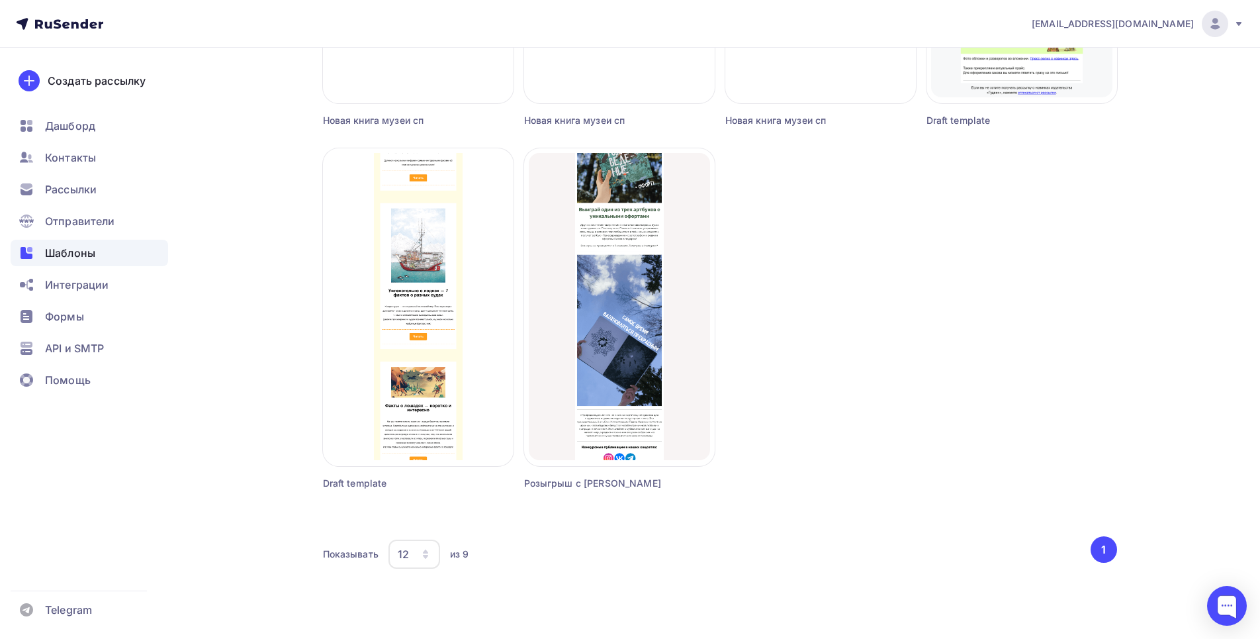
click at [1098, 549] on button "1" at bounding box center [1104, 549] width 26 height 26
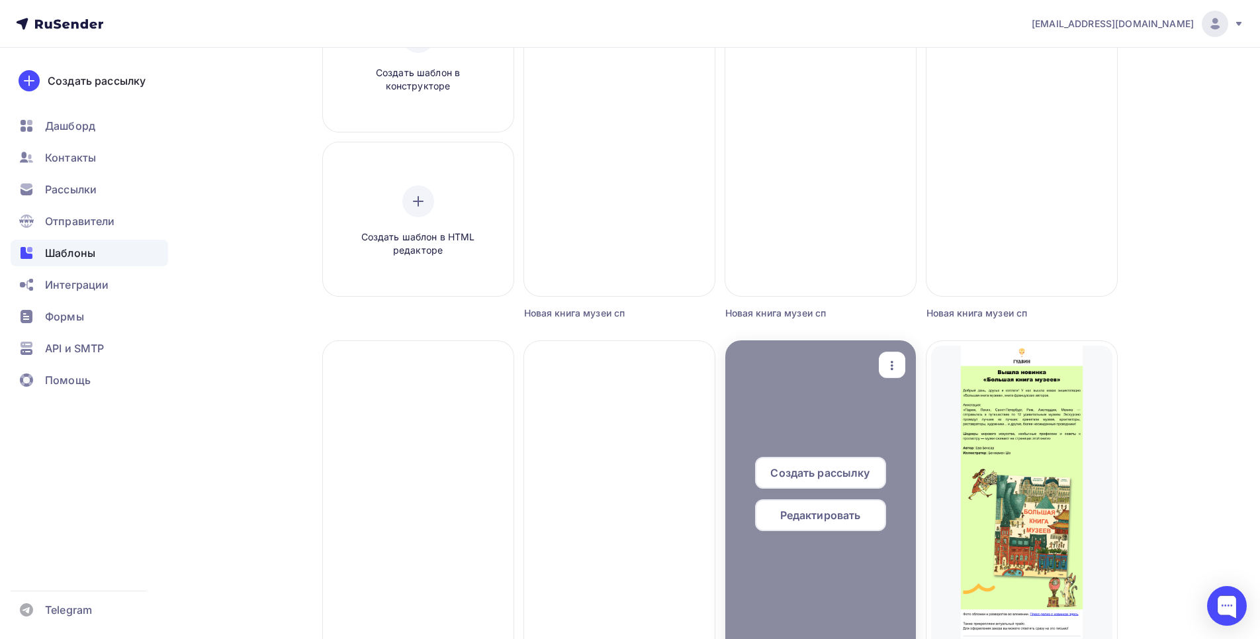
scroll to position [463, 0]
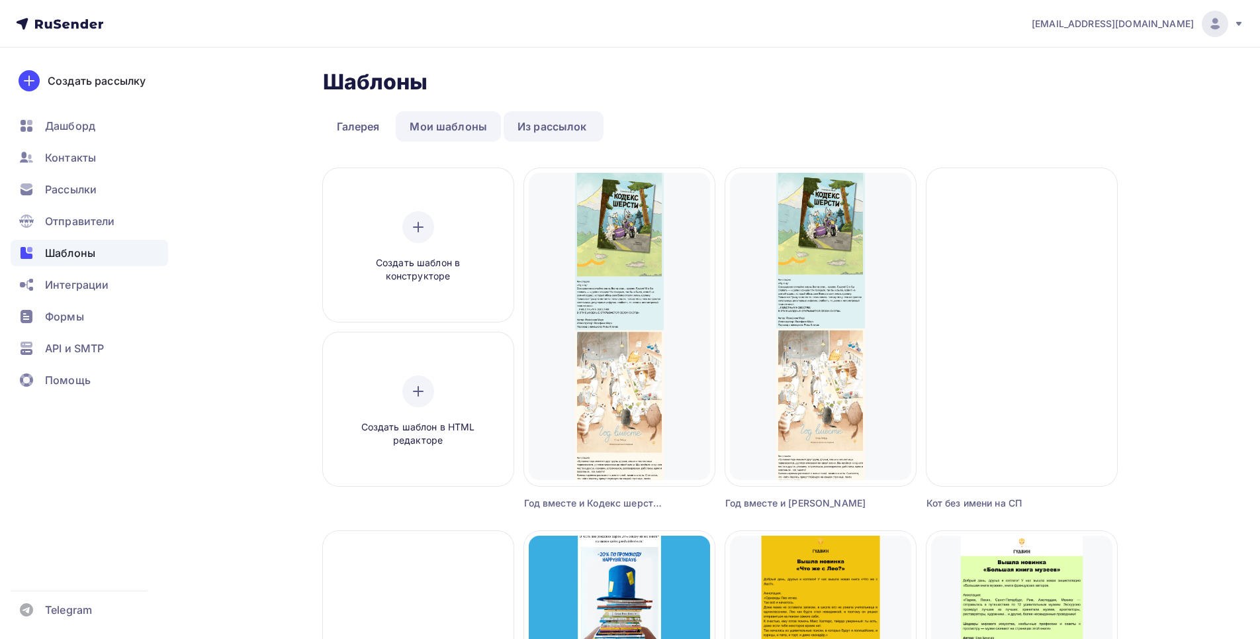
click at [461, 128] on link "Мои шаблоны" at bounding box center [448, 126] width 105 height 30
